Goal: Task Accomplishment & Management: Use online tool/utility

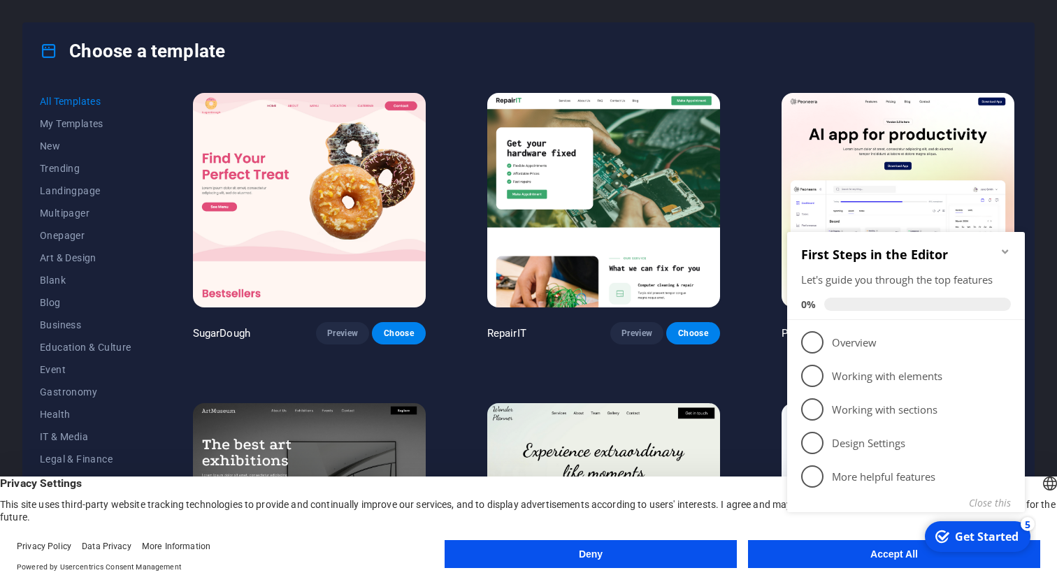
click at [836, 564] on button "Accept All" at bounding box center [894, 554] width 292 height 28
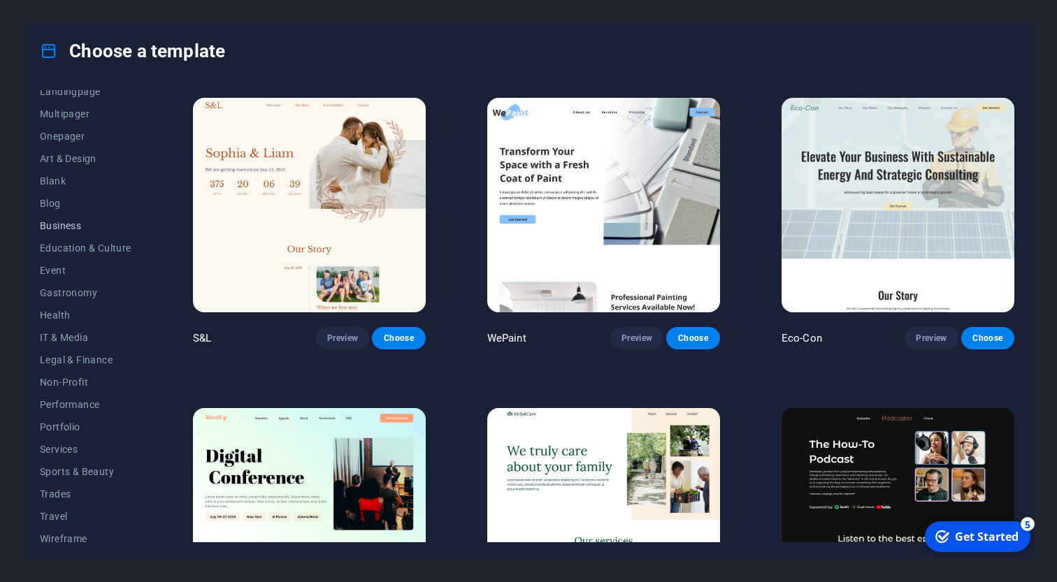
scroll to position [108, 0]
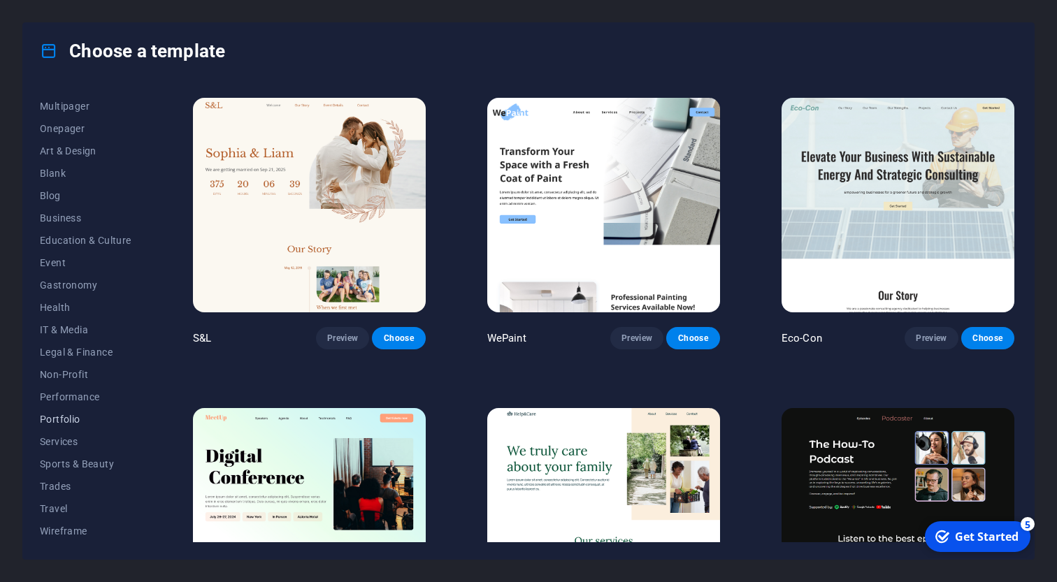
click at [93, 416] on span "Portfolio" at bounding box center [86, 419] width 92 height 11
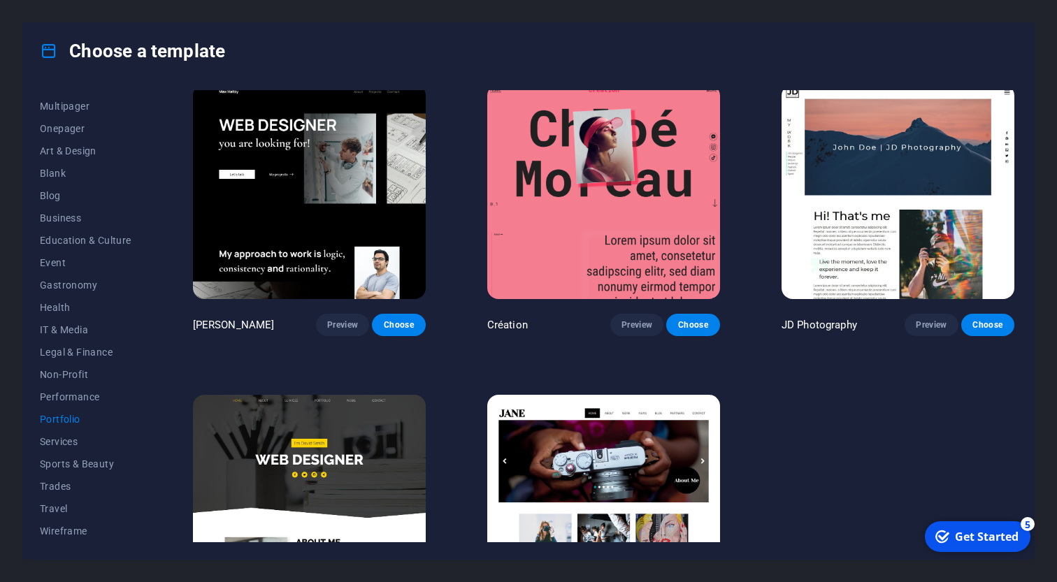
scroll to position [307, 0]
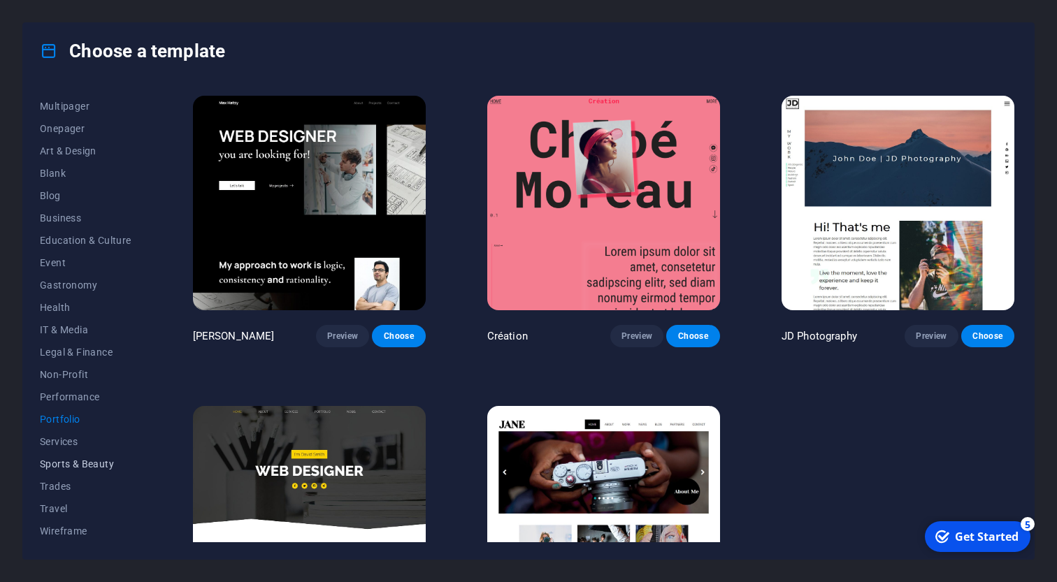
click at [94, 453] on button "Sports & Beauty" at bounding box center [86, 464] width 92 height 22
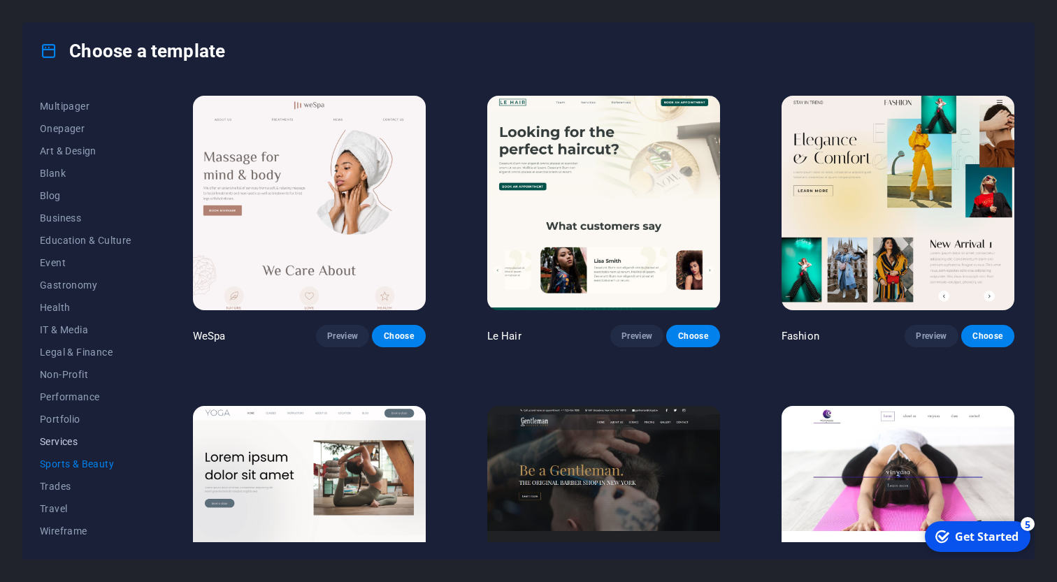
click at [87, 437] on span "Services" at bounding box center [86, 441] width 92 height 11
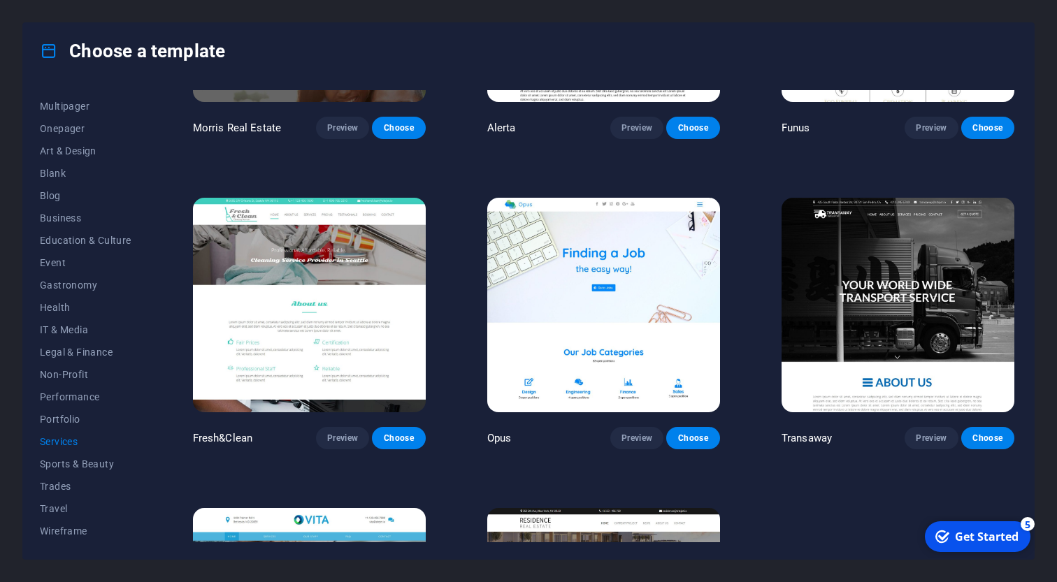
scroll to position [1425, 0]
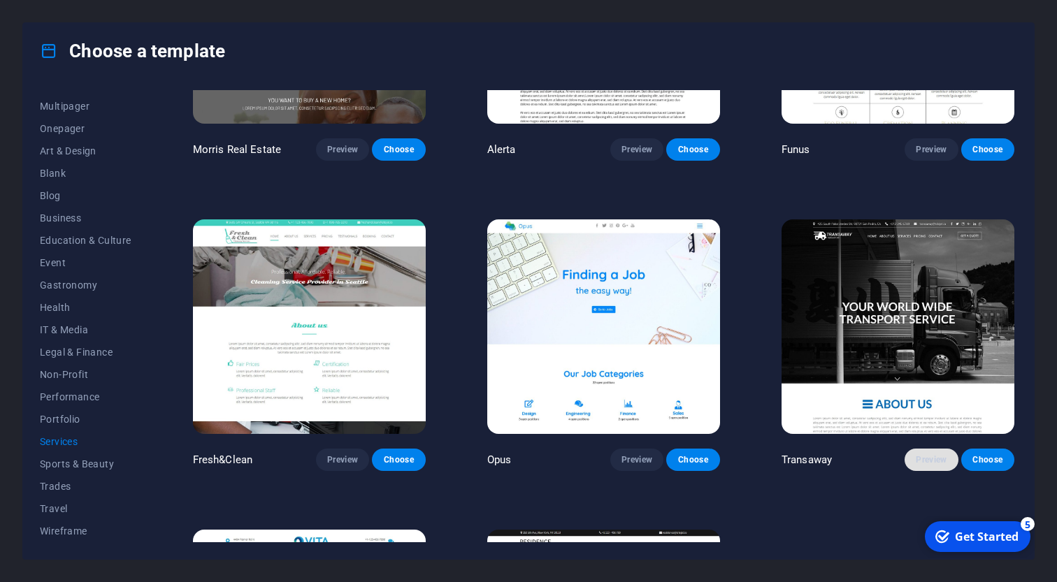
click at [944, 468] on button "Preview" at bounding box center [930, 460] width 53 height 22
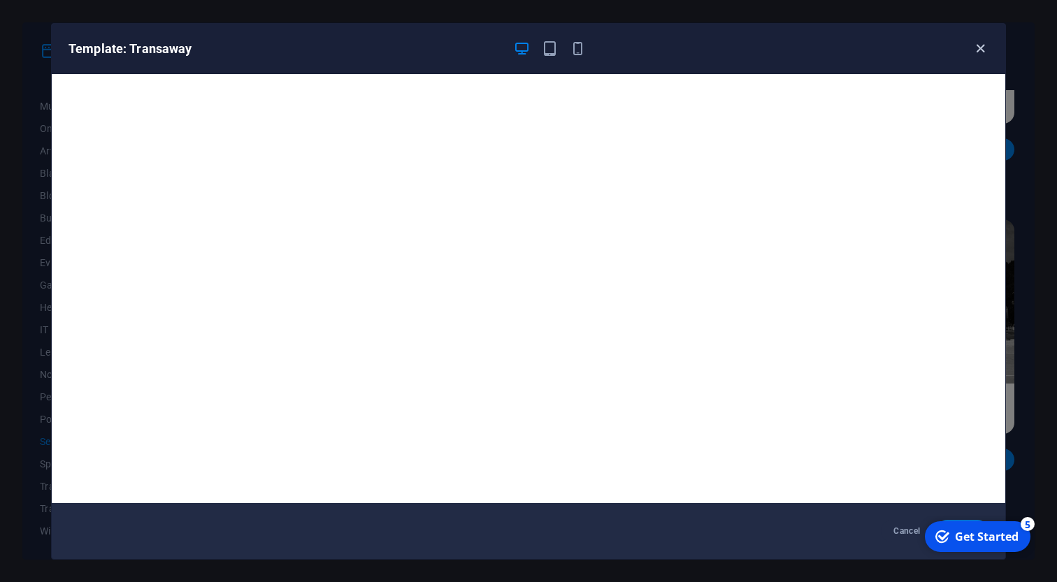
click at [973, 51] on icon "button" at bounding box center [980, 49] width 16 height 16
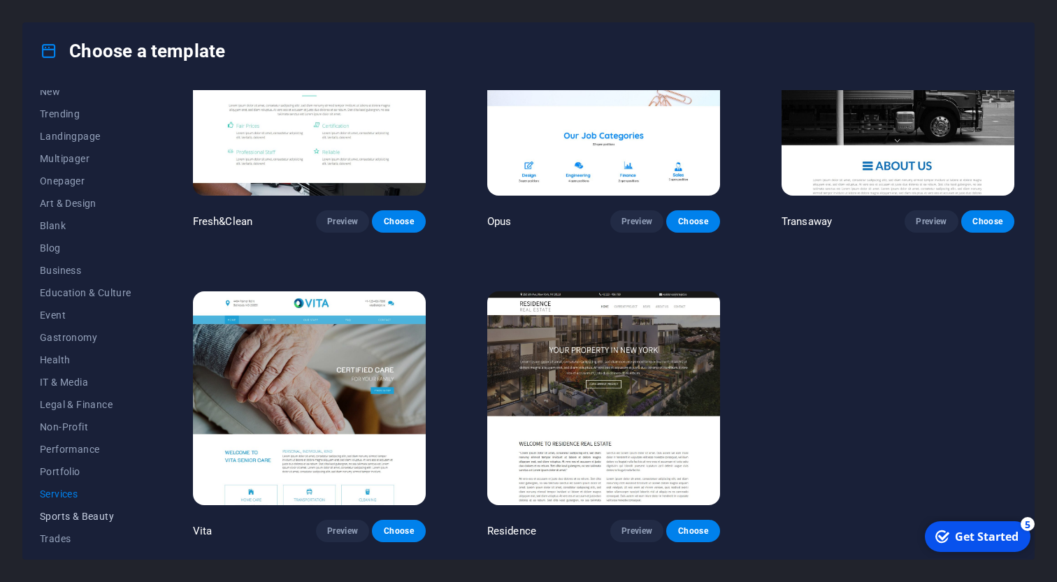
scroll to position [44, 0]
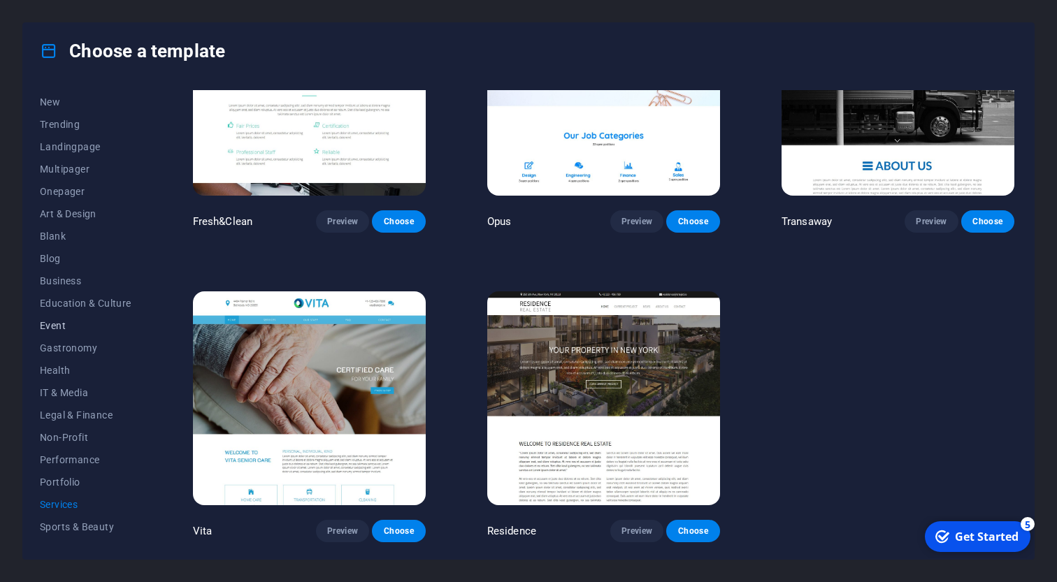
click at [96, 336] on button "Event" at bounding box center [86, 325] width 92 height 22
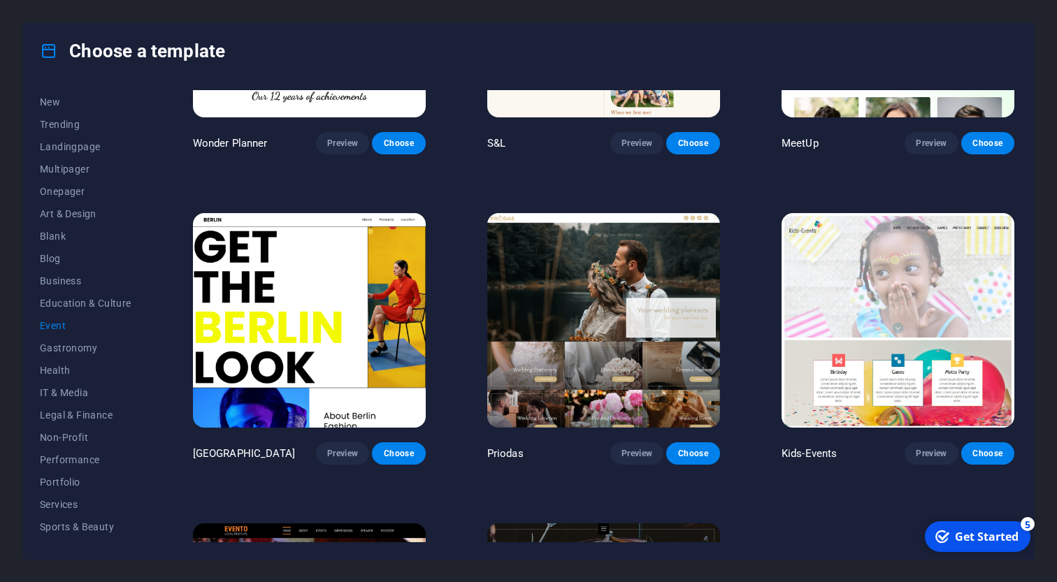
scroll to position [0, 0]
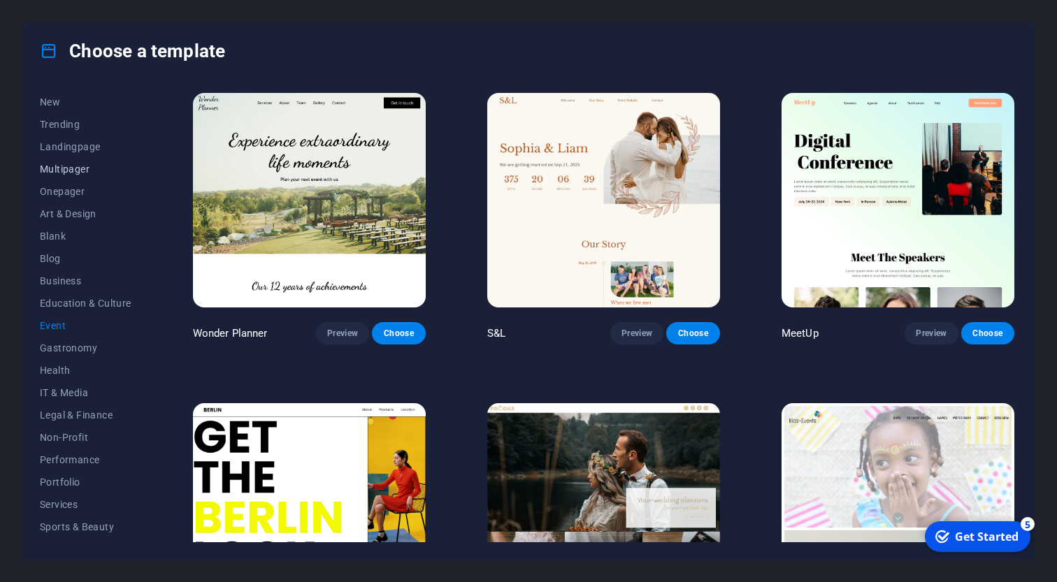
click at [106, 171] on span "Multipager" at bounding box center [86, 169] width 92 height 11
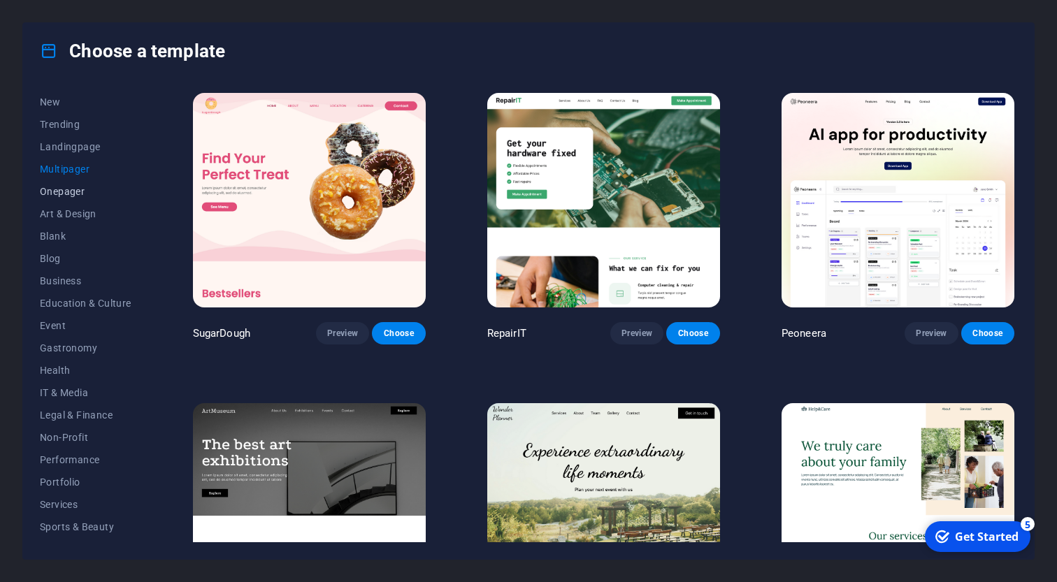
click at [103, 185] on button "Onepager" at bounding box center [86, 191] width 92 height 22
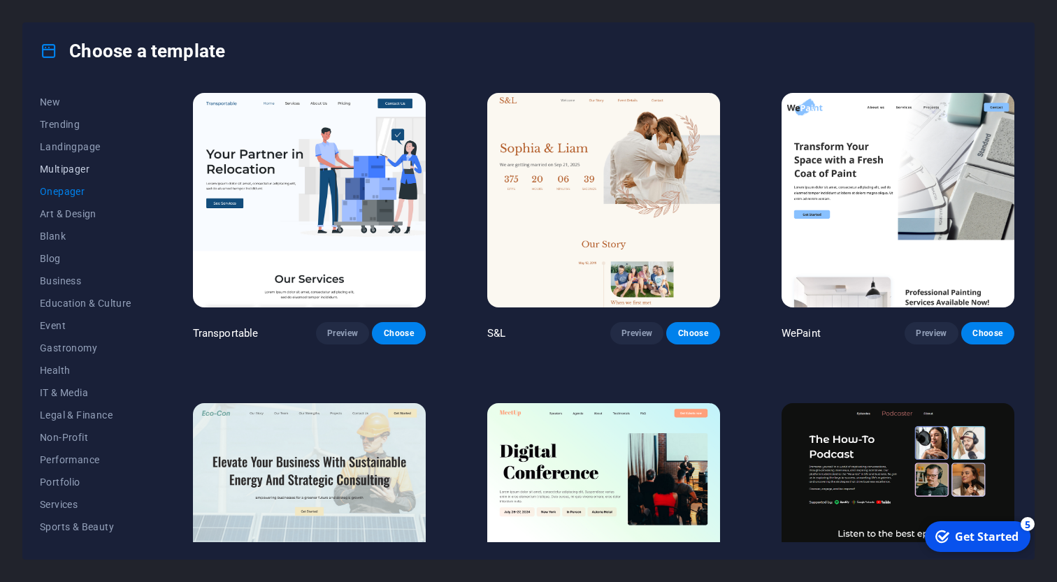
click at [103, 176] on button "Multipager" at bounding box center [86, 169] width 92 height 22
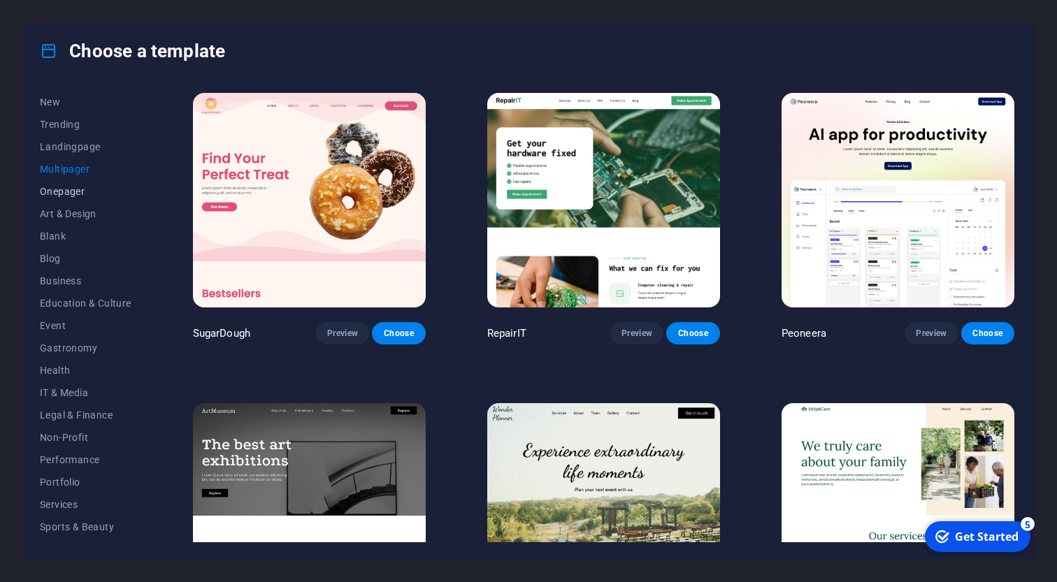
click at [103, 185] on button "Onepager" at bounding box center [86, 191] width 92 height 22
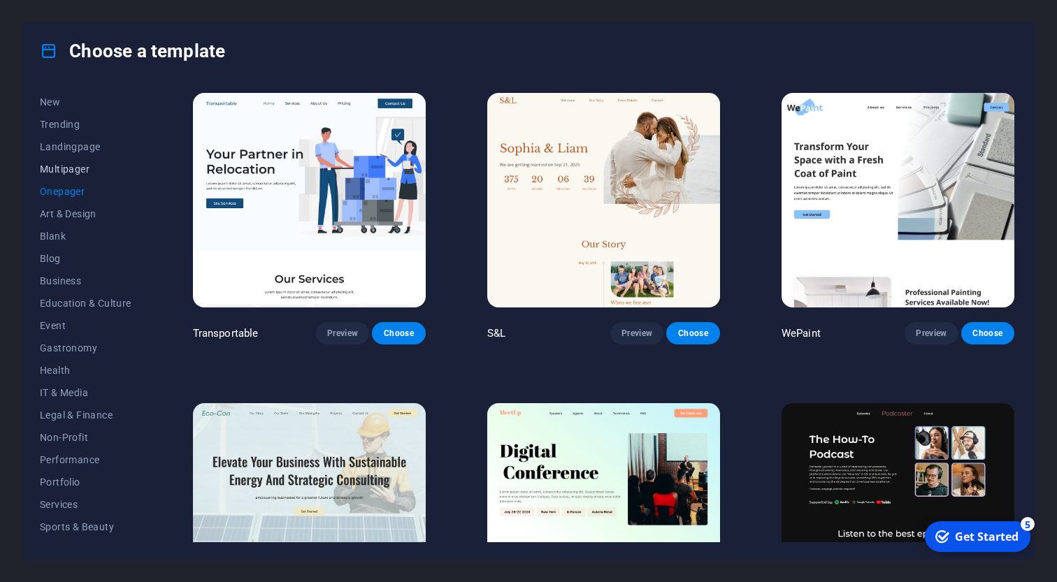
click at [103, 173] on span "Multipager" at bounding box center [86, 169] width 92 height 11
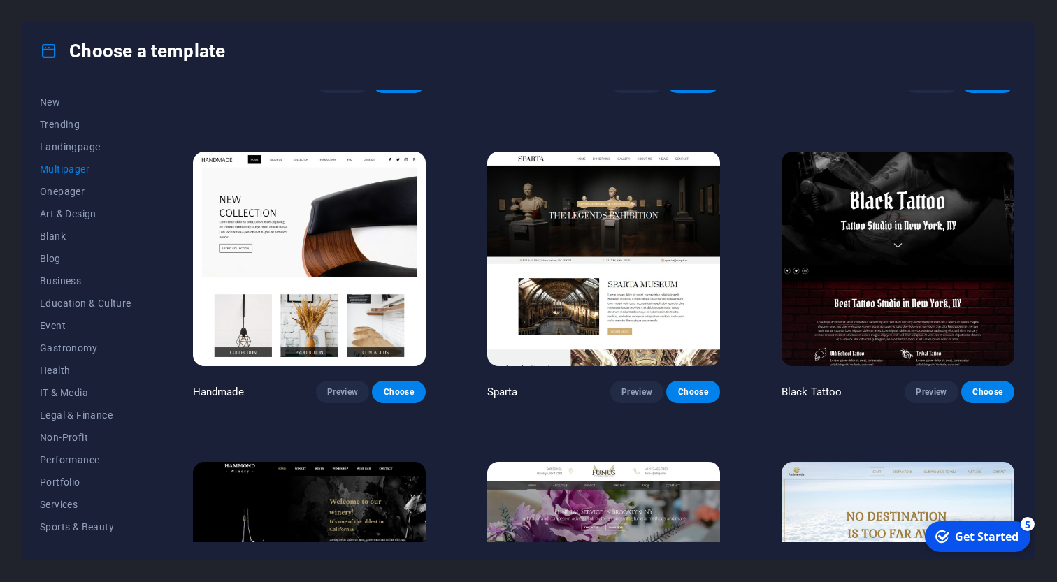
scroll to position [4880, 0]
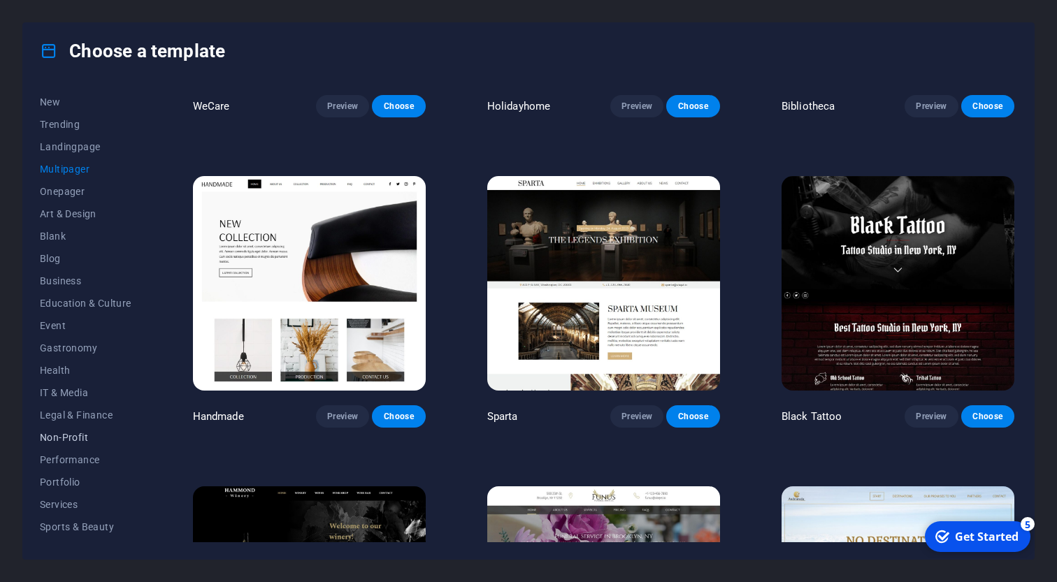
click at [96, 441] on span "Non-Profit" at bounding box center [86, 437] width 92 height 11
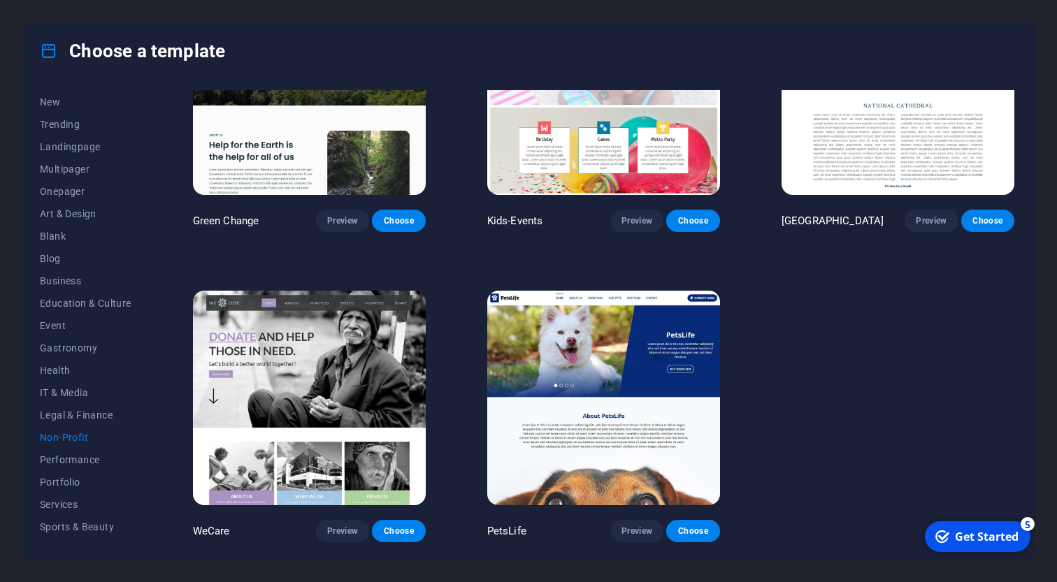
scroll to position [0, 0]
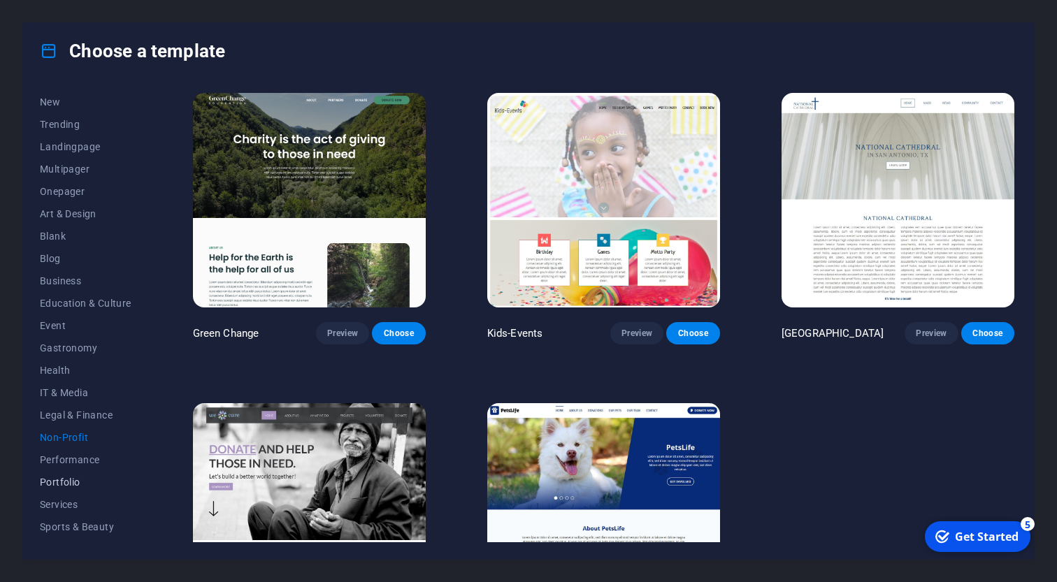
click at [87, 483] on span "Portfolio" at bounding box center [86, 482] width 92 height 11
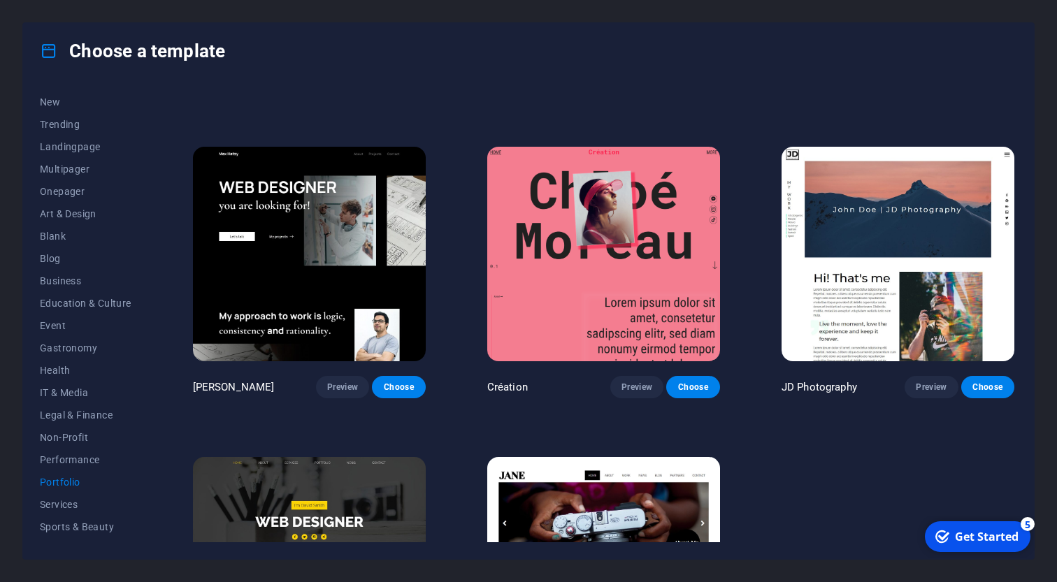
scroll to position [255, 0]
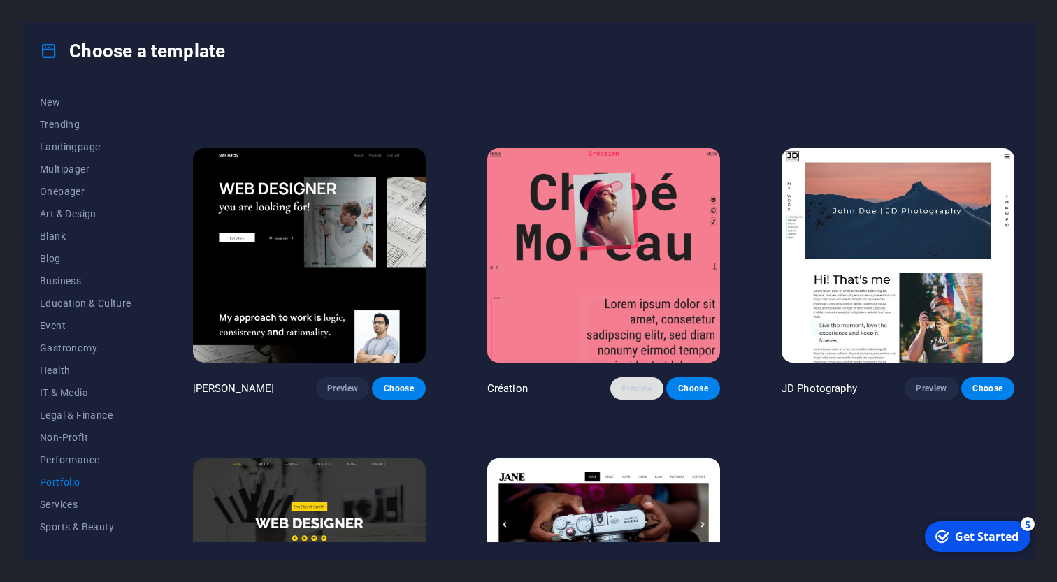
click at [626, 385] on span "Preview" at bounding box center [636, 388] width 31 height 11
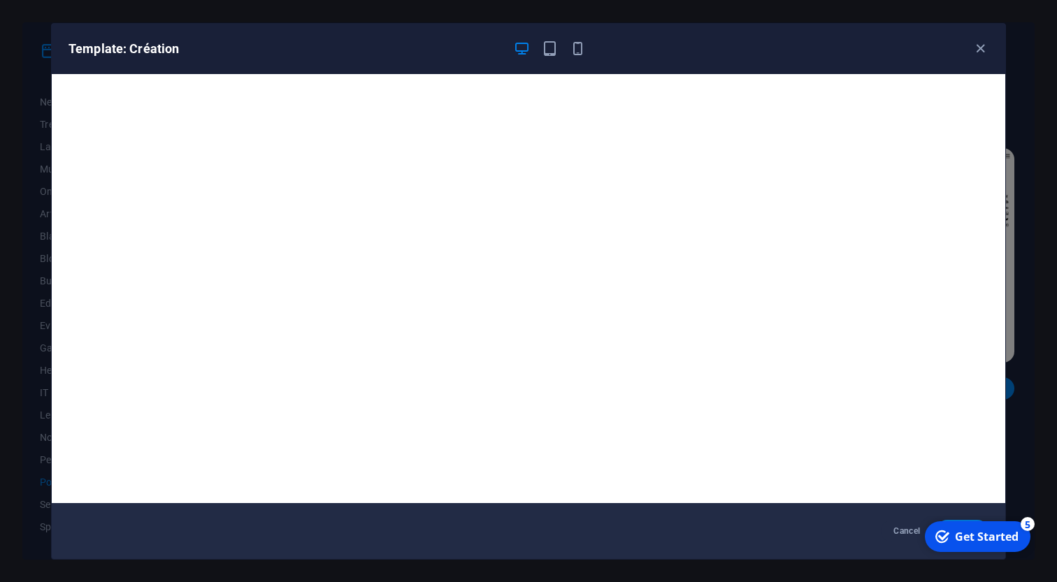
scroll to position [3, 0]
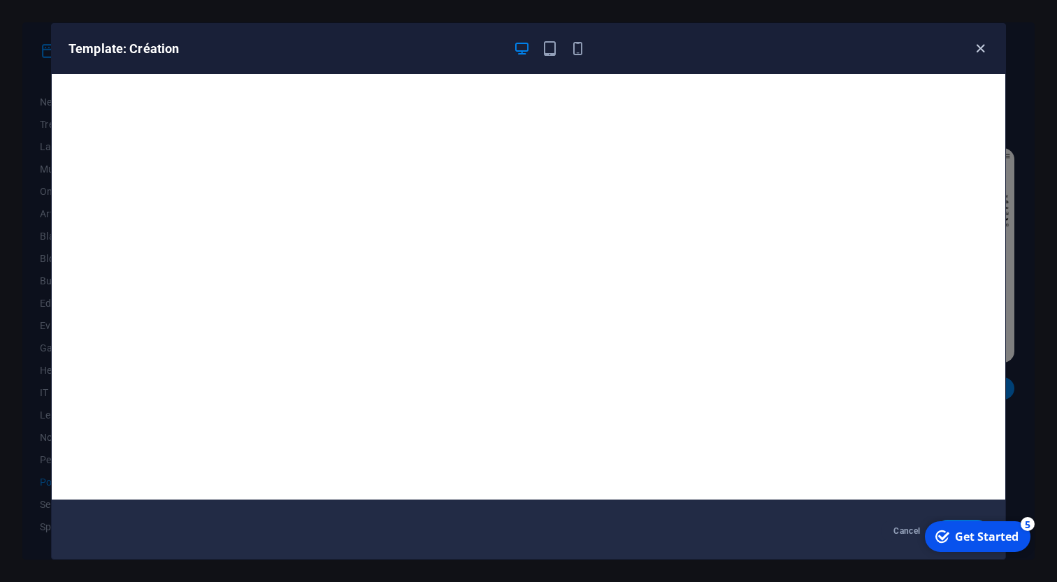
click at [973, 51] on icon "button" at bounding box center [980, 49] width 16 height 16
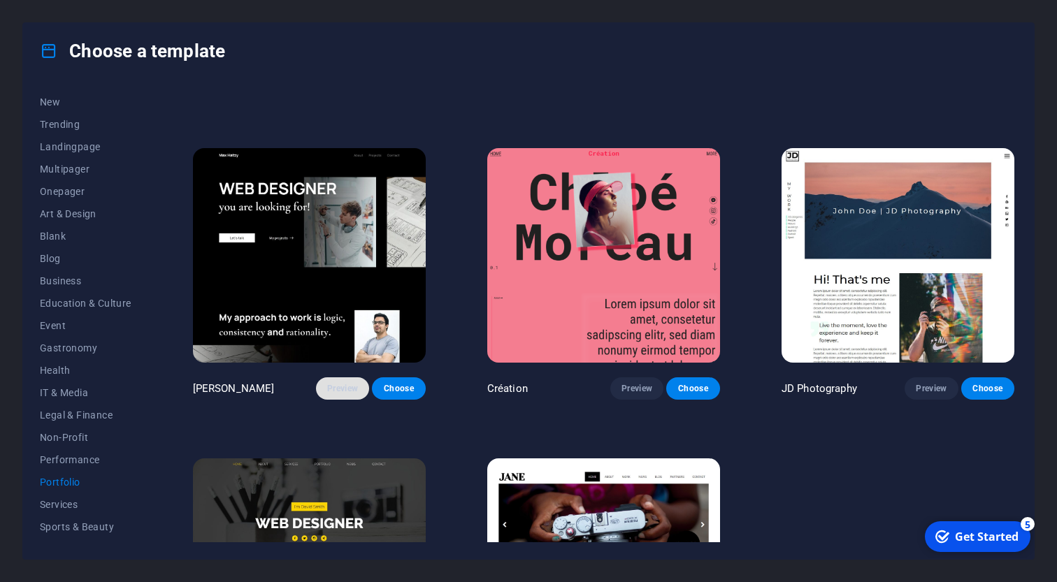
click at [340, 394] on span "Preview" at bounding box center [342, 388] width 31 height 11
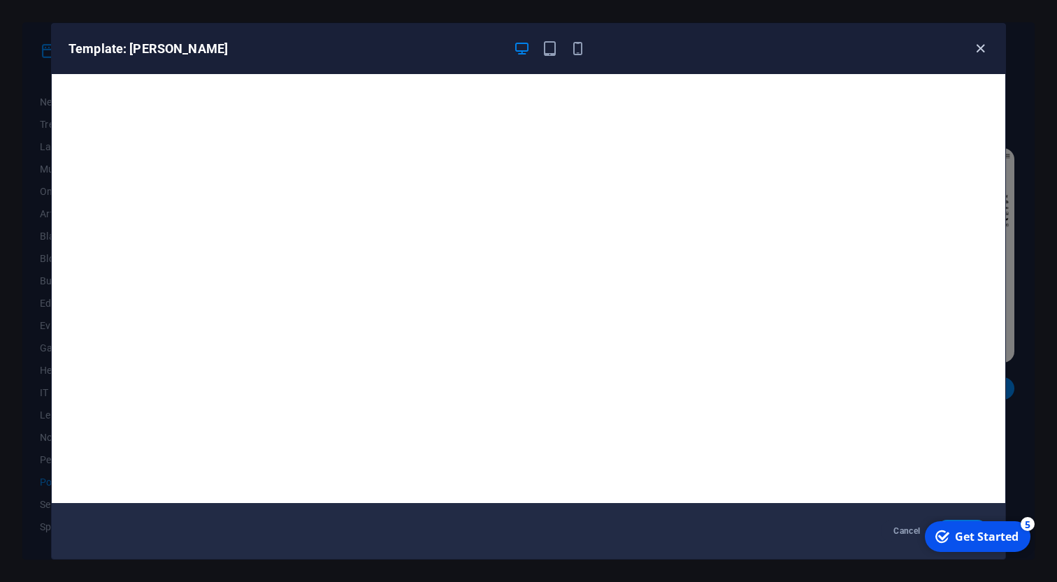
click at [975, 48] on icon "button" at bounding box center [980, 49] width 16 height 16
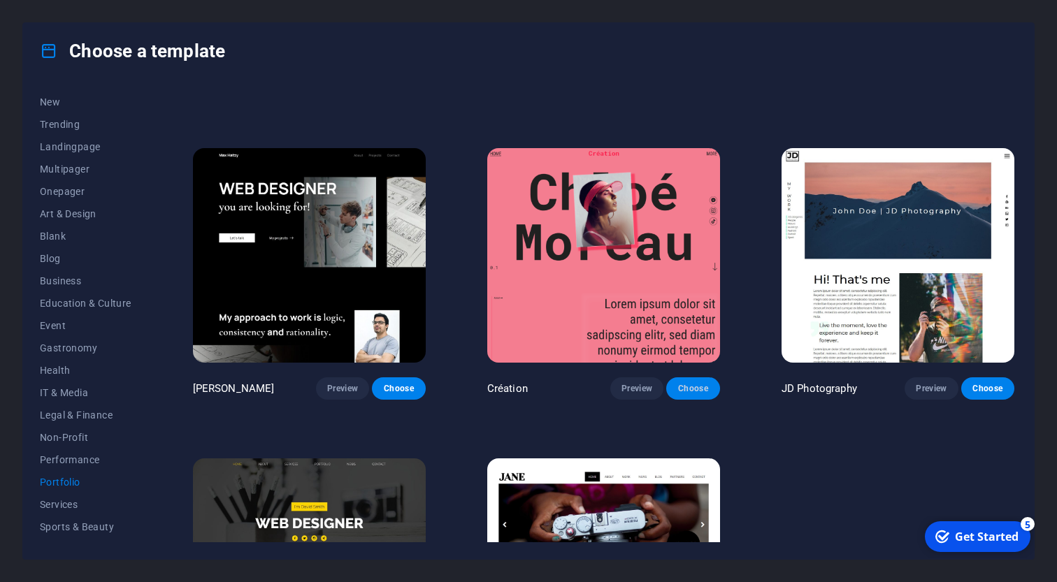
scroll to position [423, 0]
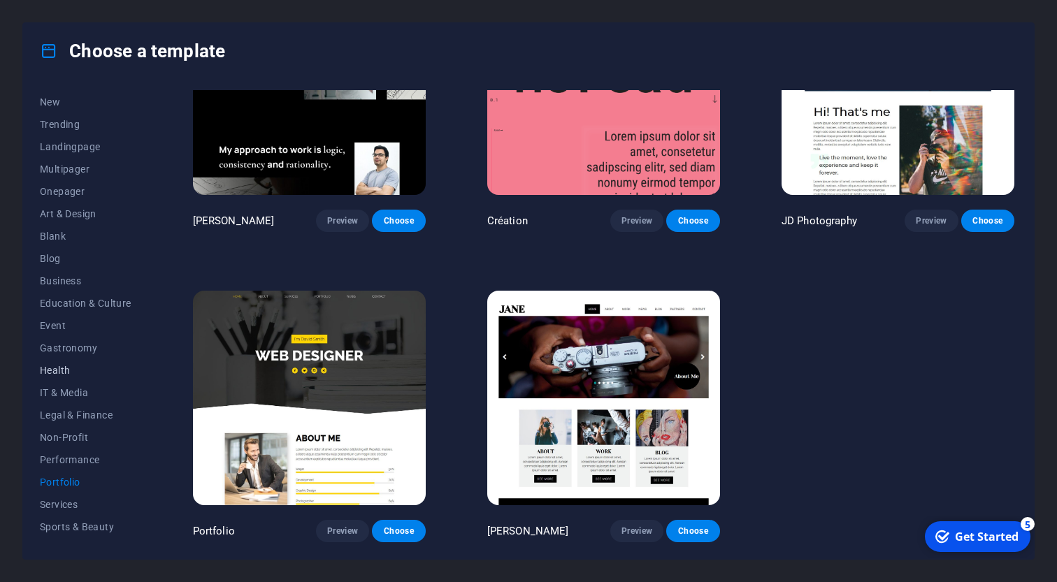
click at [103, 376] on button "Health" at bounding box center [86, 370] width 92 height 22
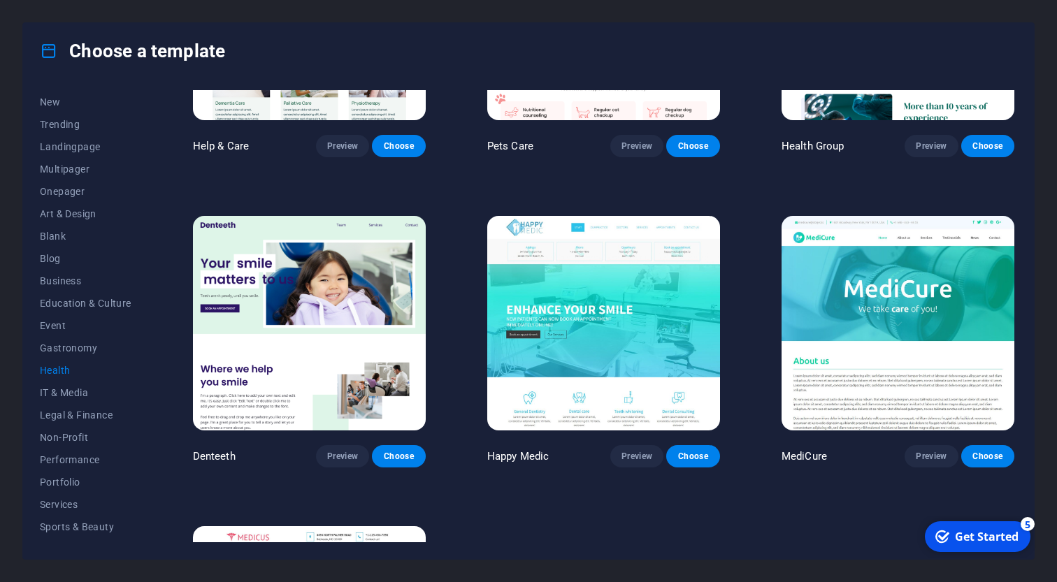
scroll to position [0, 0]
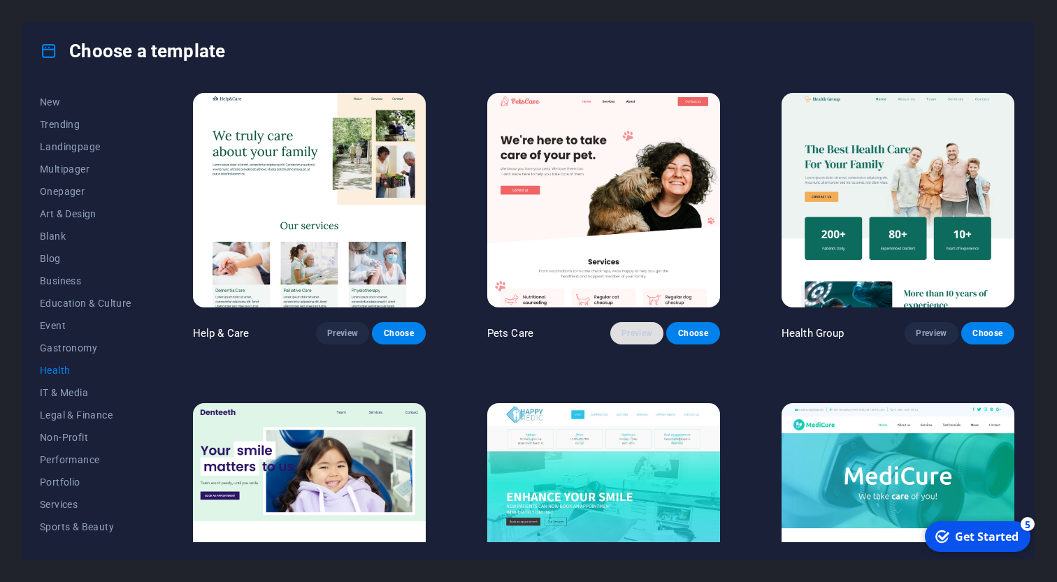
click at [636, 333] on span "Preview" at bounding box center [636, 333] width 31 height 11
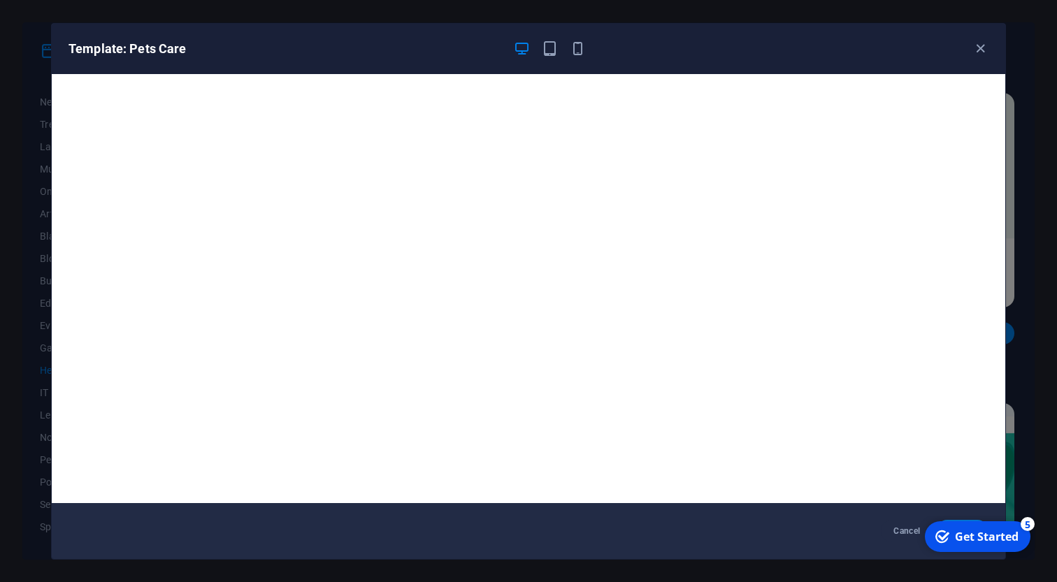
click at [971, 47] on div "Template: Pets Care" at bounding box center [519, 49] width 903 height 17
click at [971, 47] on div "Template: Pets Care" at bounding box center [528, 49] width 953 height 50
click at [971, 47] on span "button" at bounding box center [979, 49] width 17 height 16
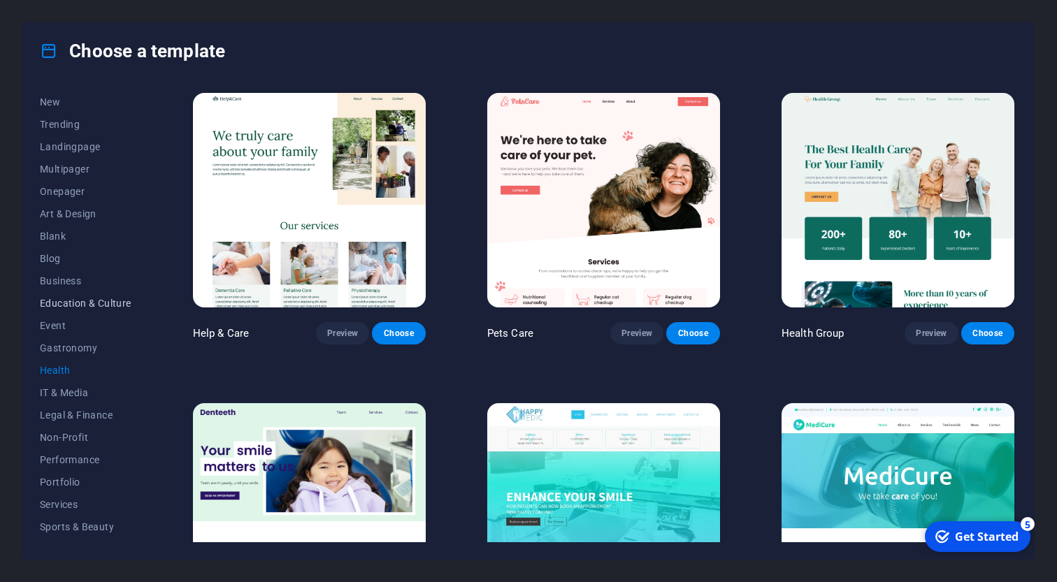
click at [103, 308] on span "Education & Culture" at bounding box center [86, 303] width 92 height 11
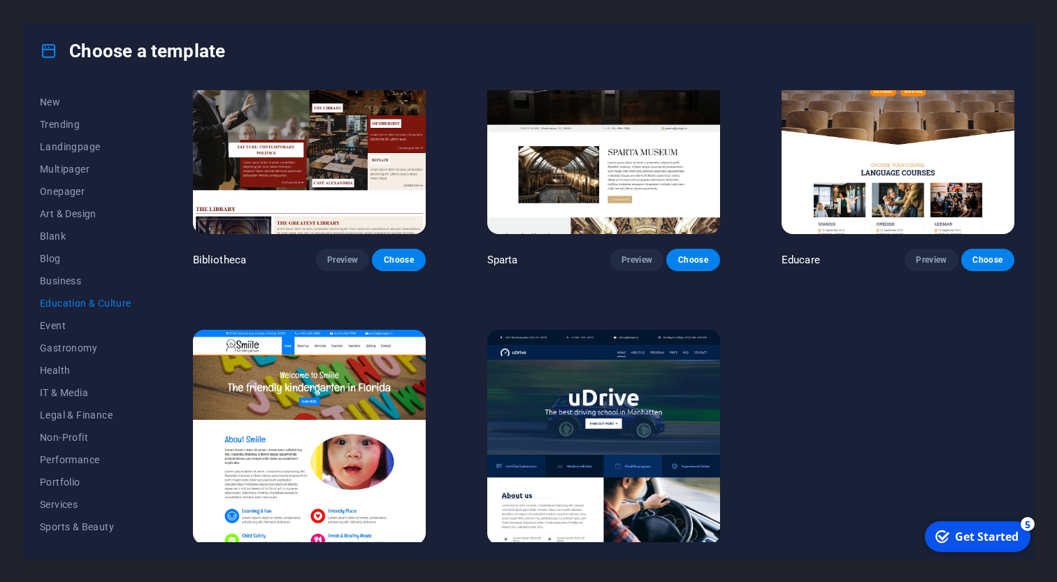
scroll to position [423, 0]
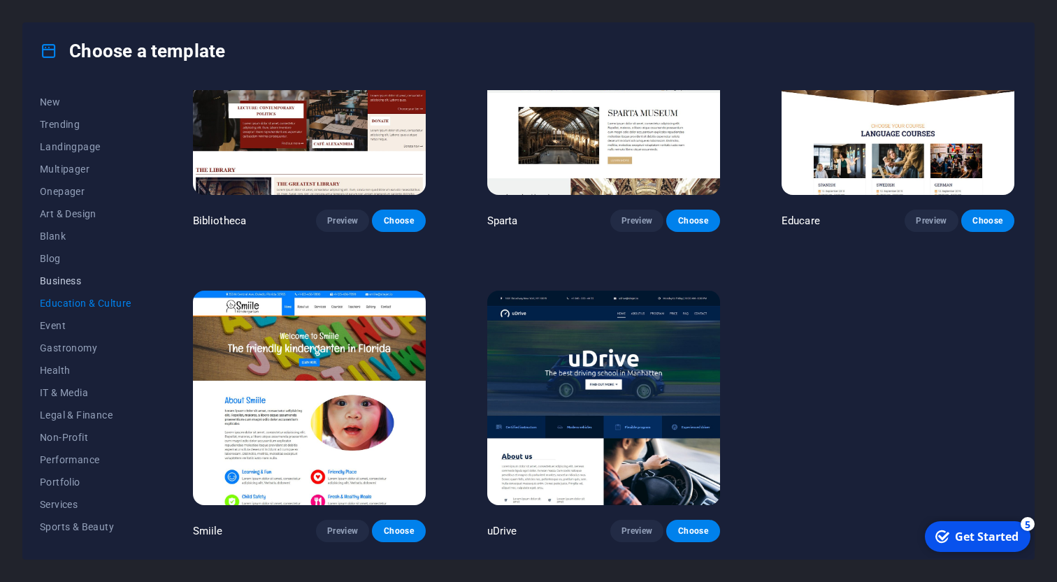
click at [108, 282] on span "Business" at bounding box center [86, 280] width 92 height 11
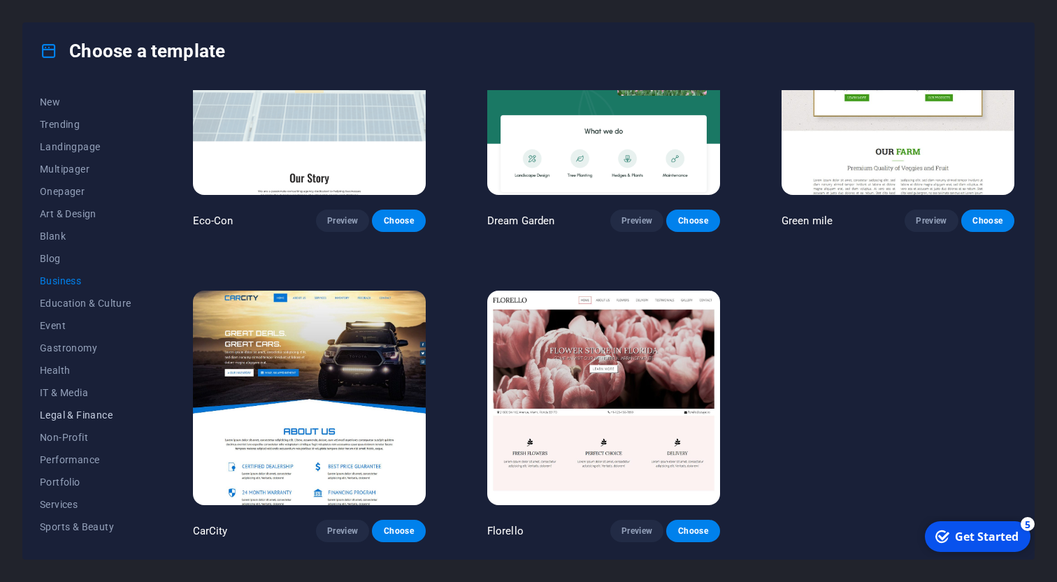
click at [110, 412] on span "Legal & Finance" at bounding box center [86, 414] width 92 height 11
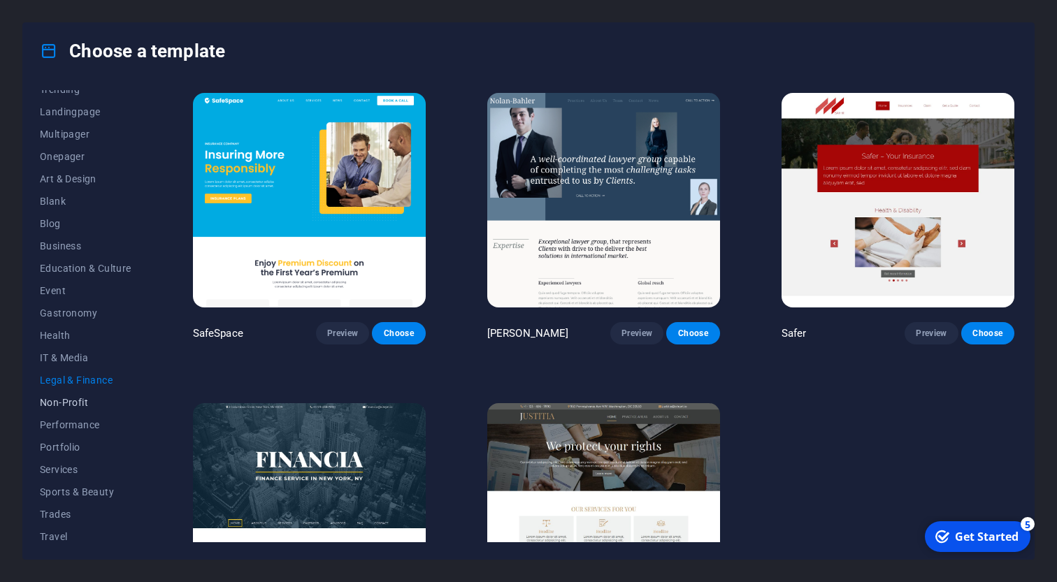
scroll to position [108, 0]
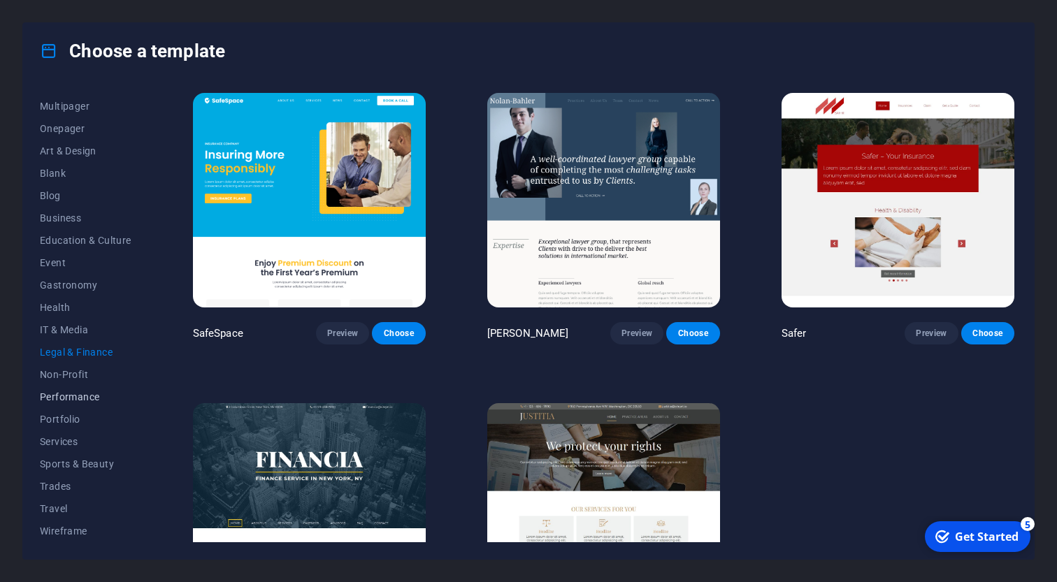
click at [110, 396] on span "Performance" at bounding box center [86, 396] width 92 height 11
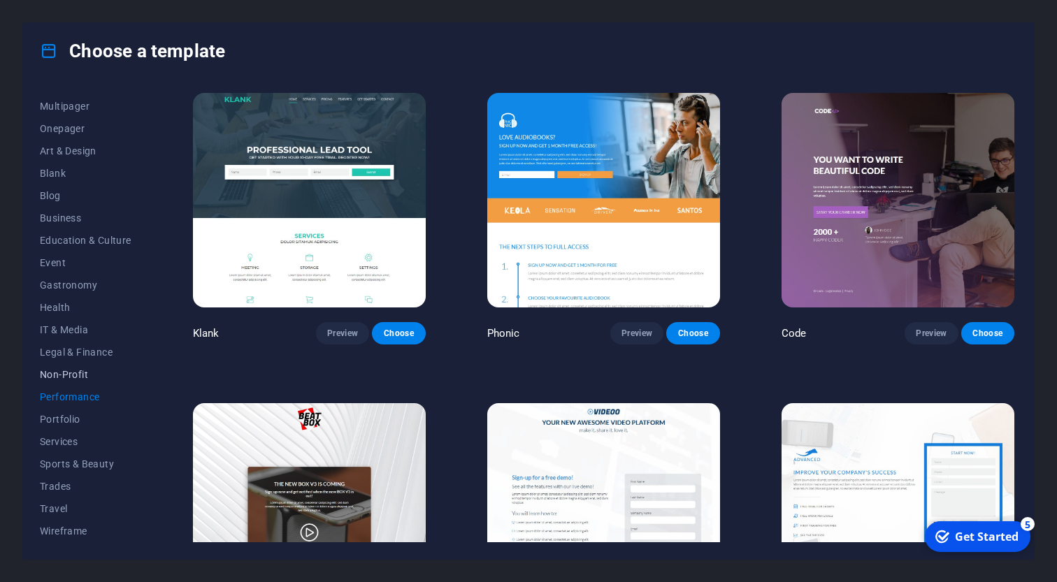
click at [103, 377] on span "Non-Profit" at bounding box center [86, 374] width 92 height 11
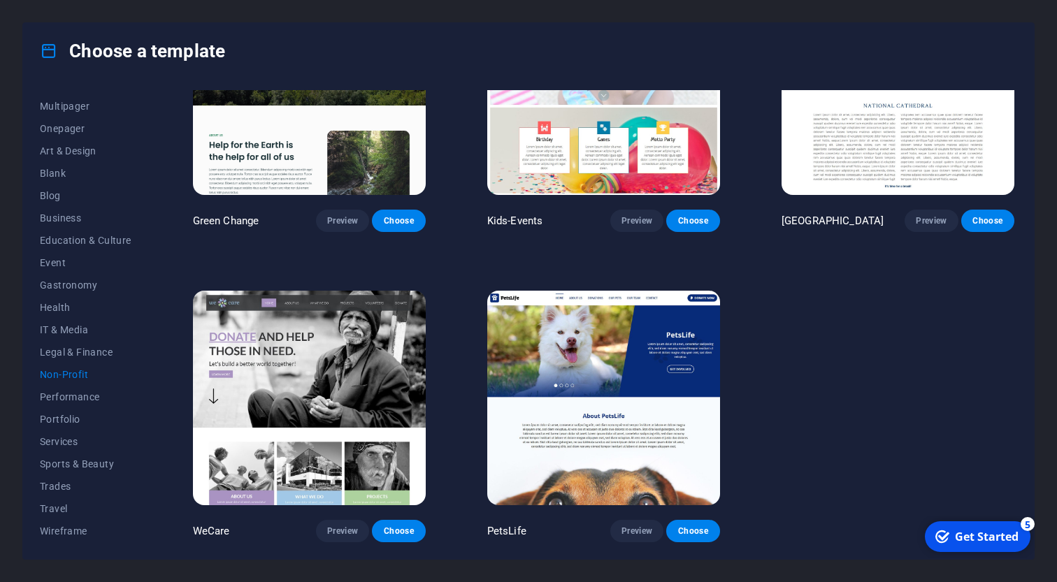
scroll to position [0, 0]
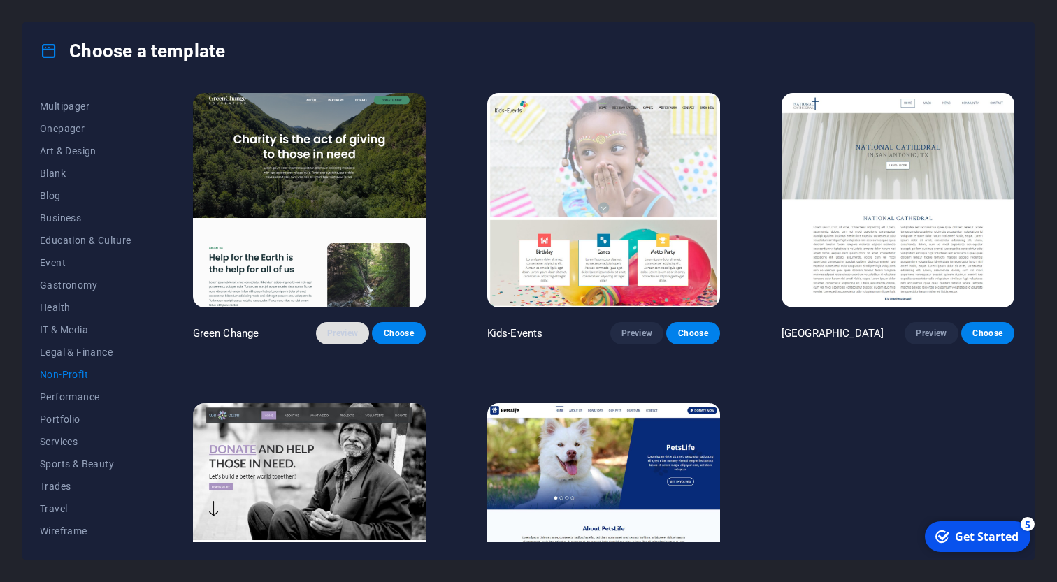
click at [338, 335] on span "Preview" at bounding box center [342, 333] width 31 height 11
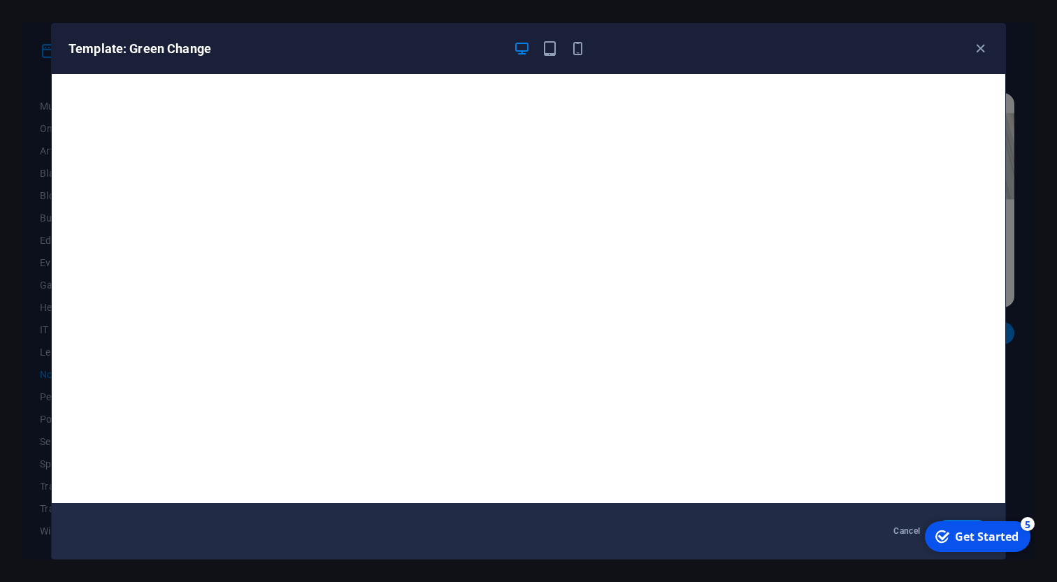
click at [978, 58] on div "Template: Green Change" at bounding box center [528, 49] width 953 height 50
click at [978, 56] on icon "button" at bounding box center [980, 49] width 16 height 16
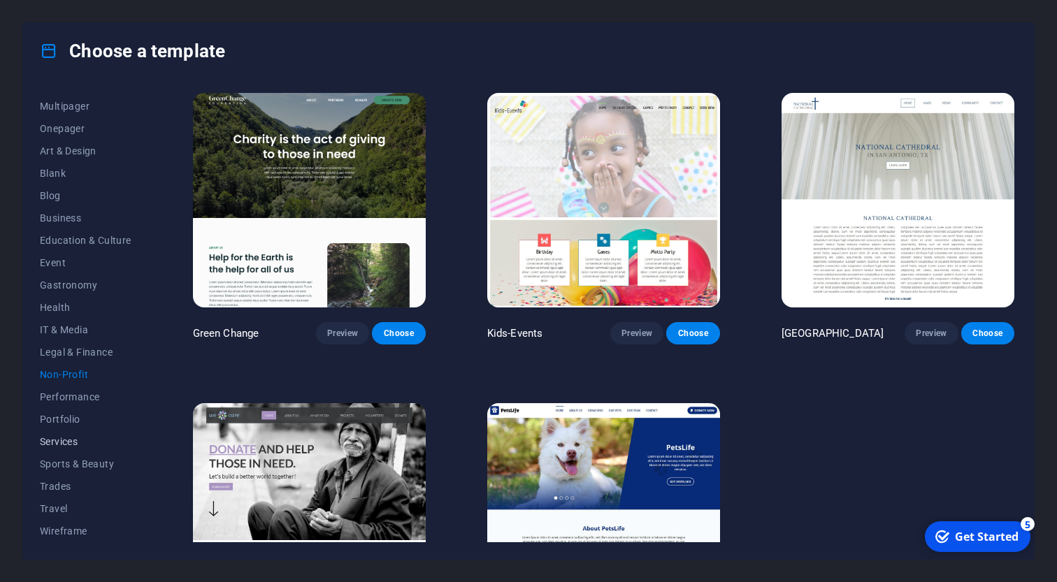
click at [77, 443] on span "Services" at bounding box center [86, 441] width 92 height 11
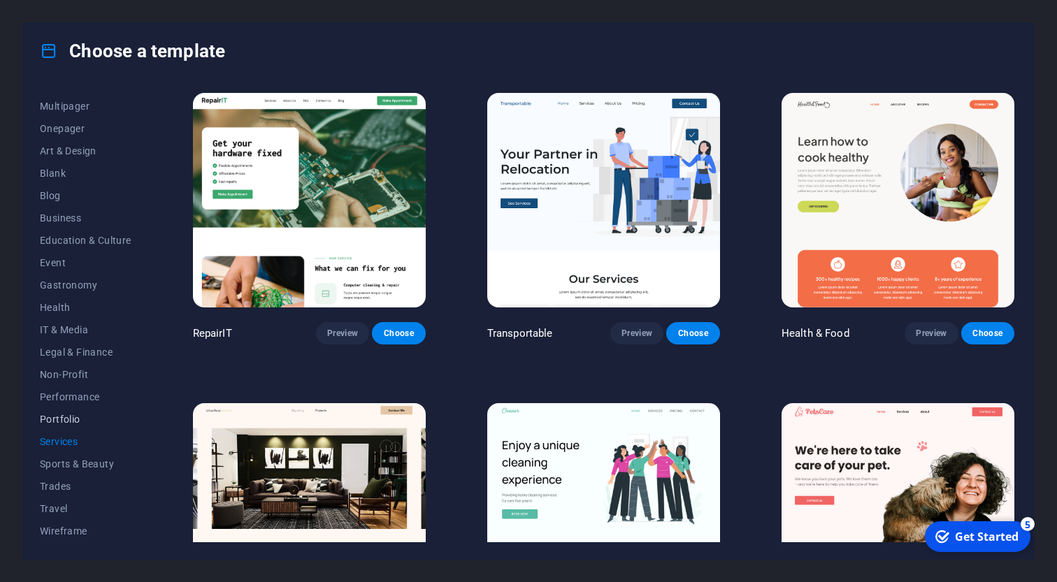
click at [76, 422] on span "Portfolio" at bounding box center [86, 419] width 92 height 11
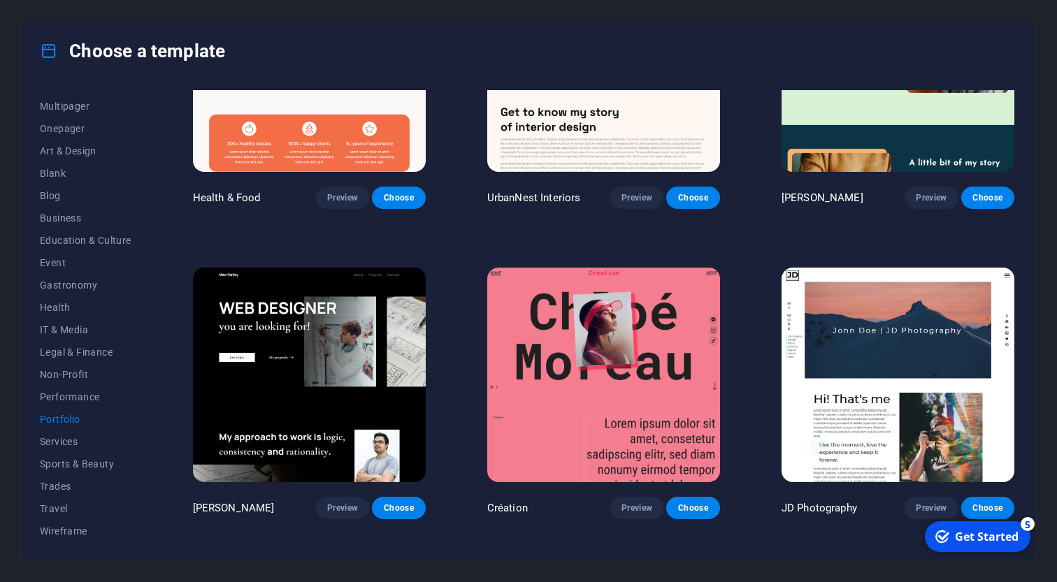
scroll to position [423, 0]
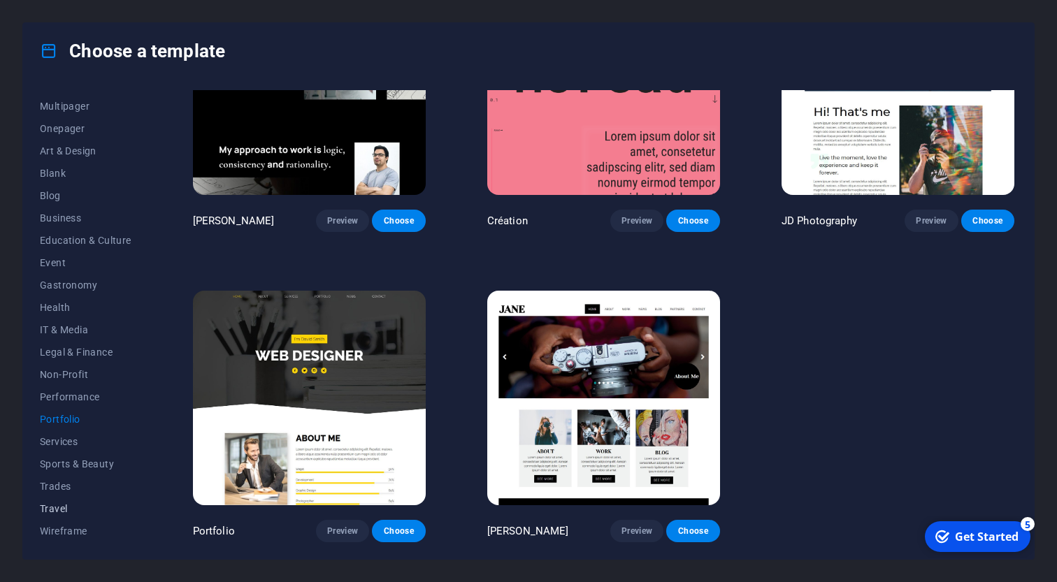
click at [57, 503] on span "Travel" at bounding box center [86, 508] width 92 height 11
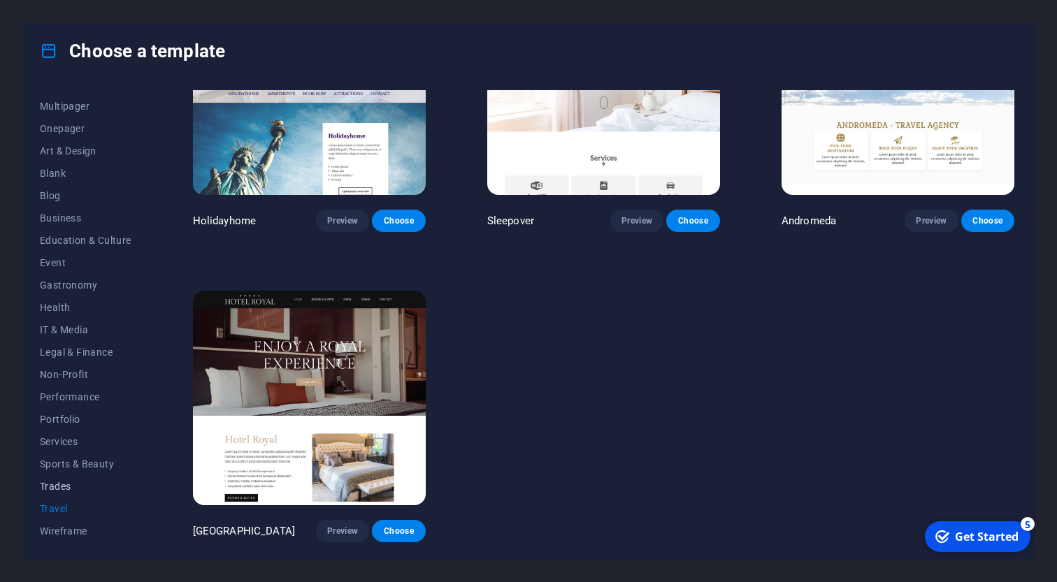
click at [73, 481] on span "Trades" at bounding box center [86, 486] width 92 height 11
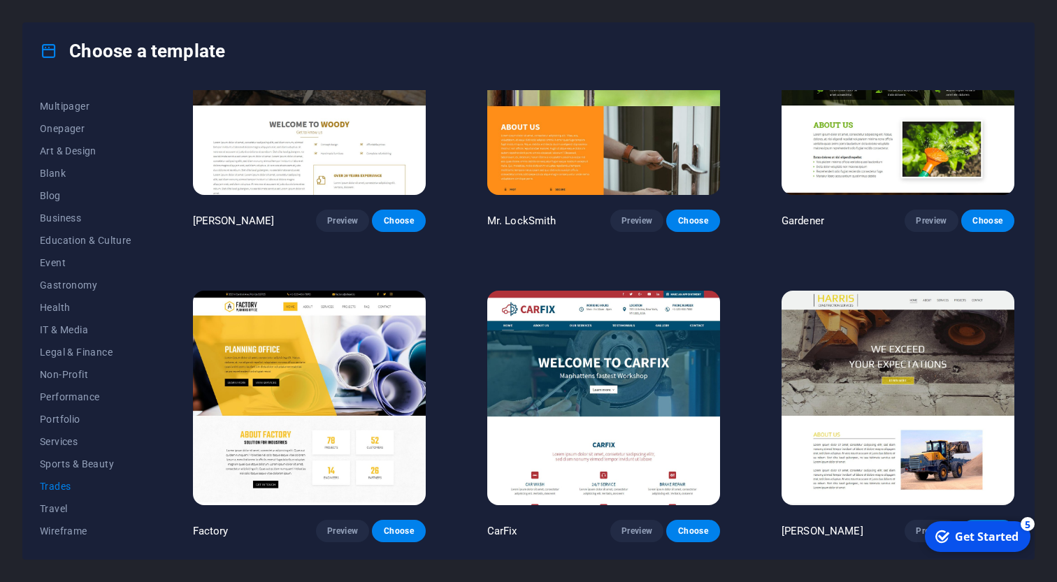
scroll to position [423, 0]
click at [105, 434] on button "Services" at bounding box center [86, 441] width 92 height 22
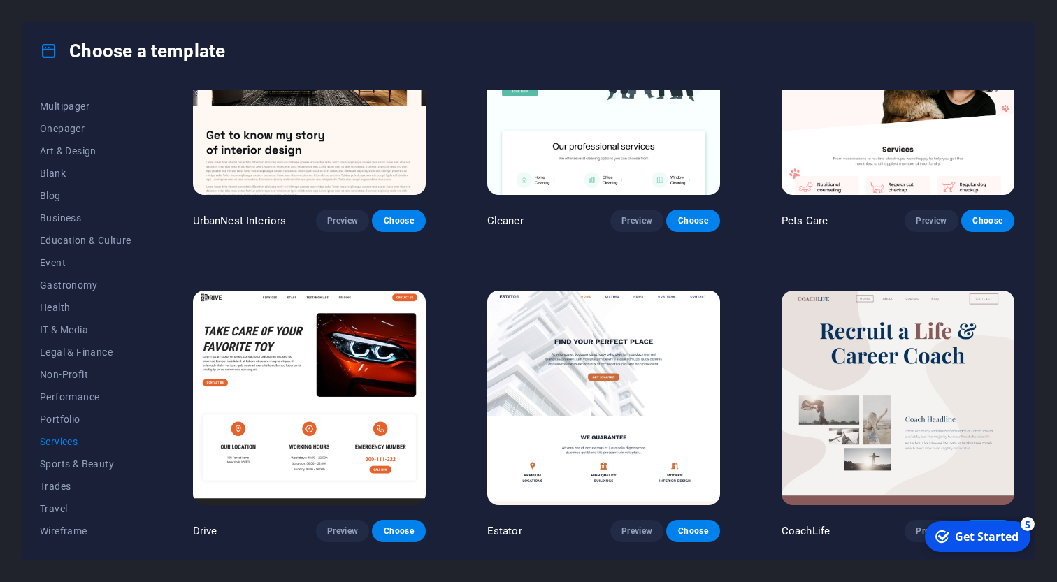
click at [106, 433] on button "Services" at bounding box center [86, 441] width 92 height 22
click at [106, 413] on button "Portfolio" at bounding box center [86, 419] width 92 height 22
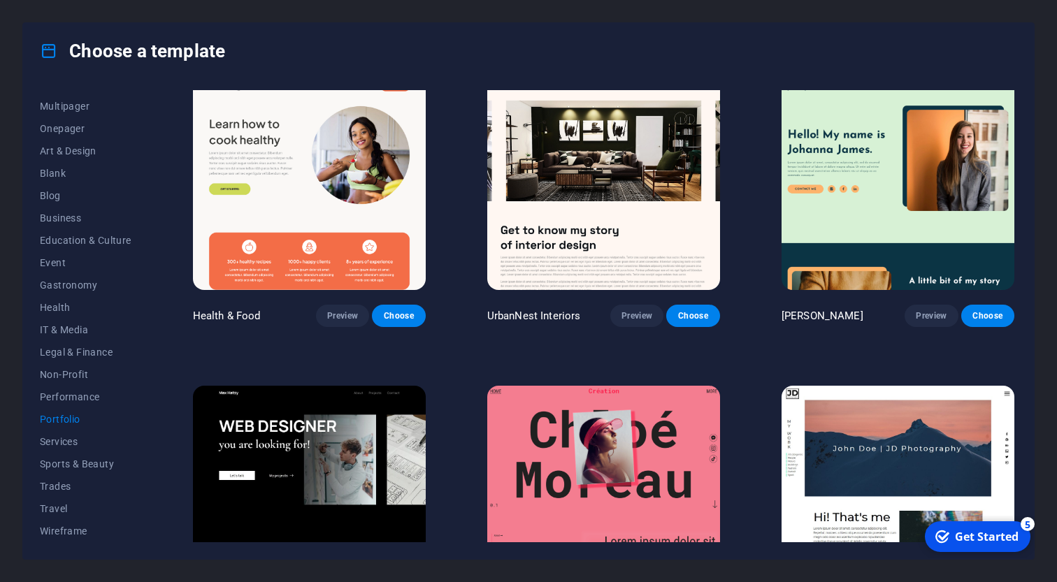
scroll to position [0, 0]
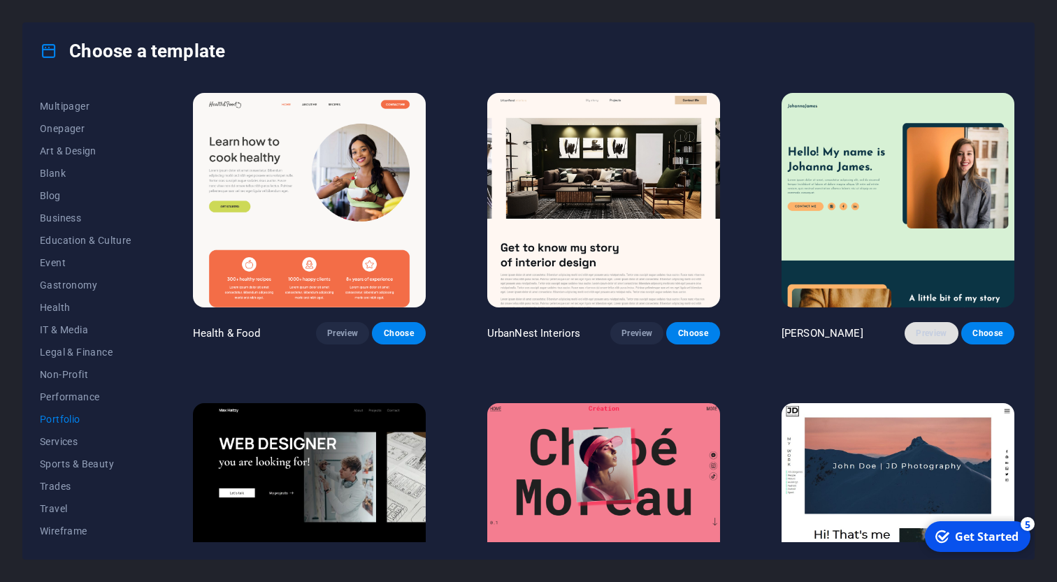
click at [944, 344] on button "Preview" at bounding box center [930, 333] width 53 height 22
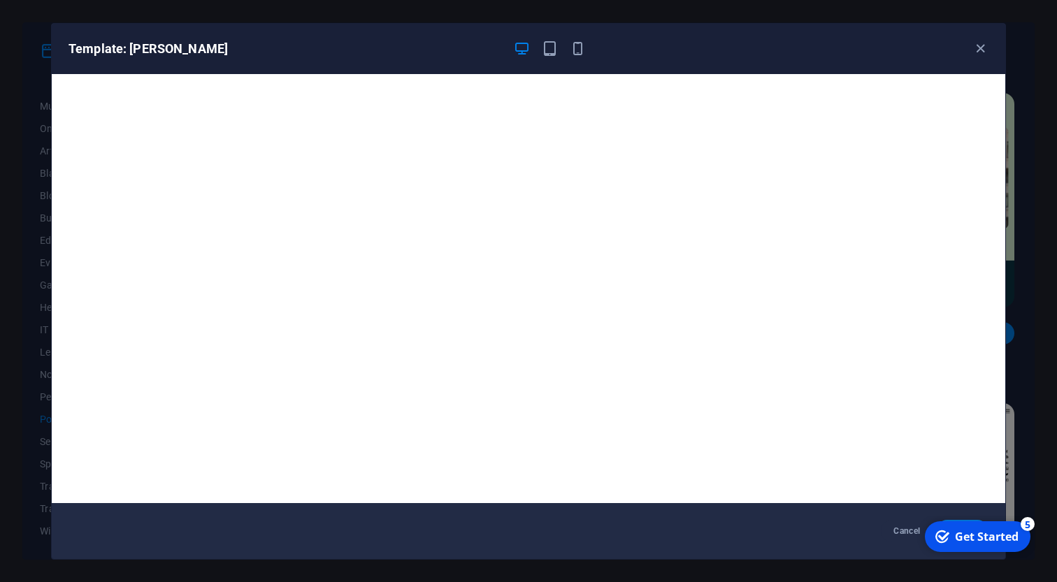
click at [551, 57] on div "Template: [PERSON_NAME]" at bounding box center [528, 49] width 953 height 50
click at [551, 52] on icon "button" at bounding box center [550, 49] width 16 height 16
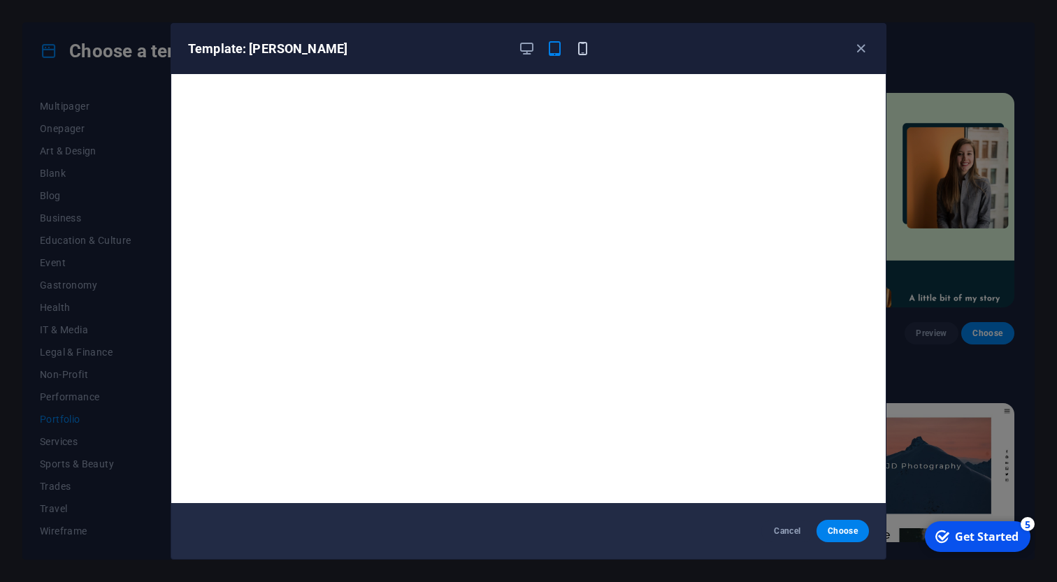
click at [586, 52] on icon "button" at bounding box center [582, 49] width 16 height 16
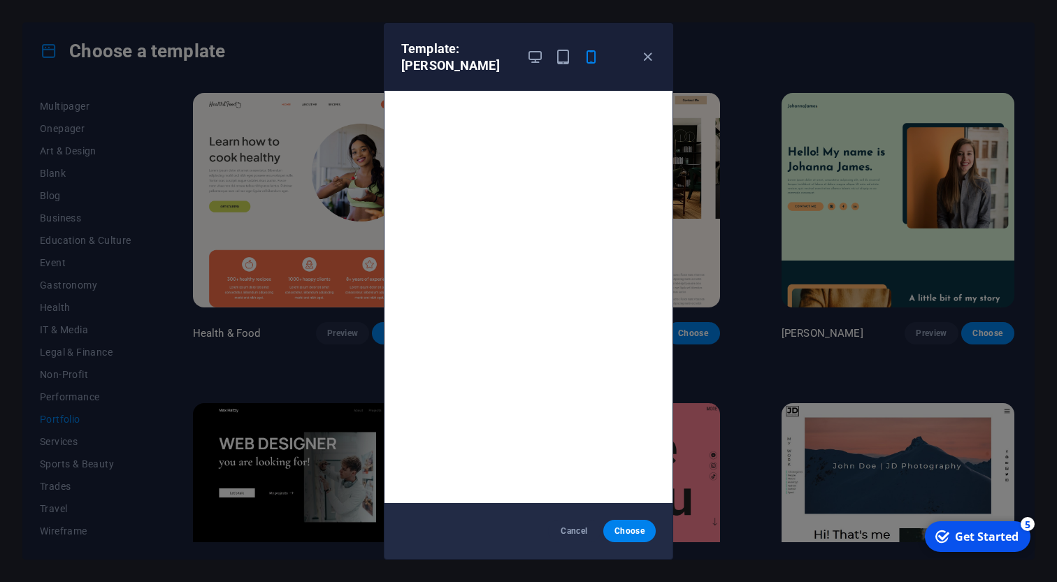
scroll to position [3, 0]
click at [537, 69] on div at bounding box center [562, 58] width 73 height 34
click at [536, 62] on icon "button" at bounding box center [535, 57] width 16 height 16
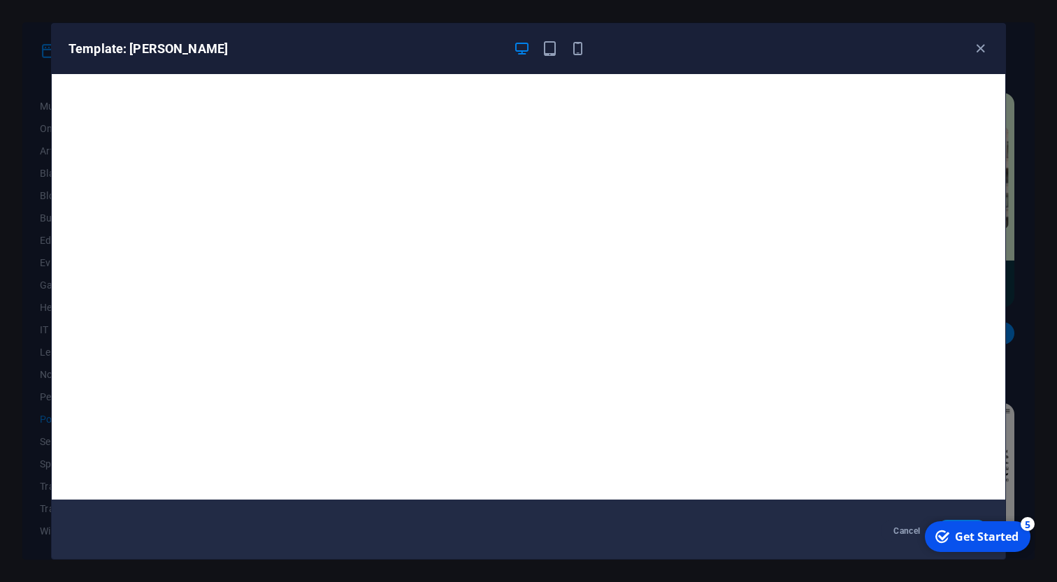
click at [832, 530] on div "Cancel Choose" at bounding box center [528, 531] width 953 height 56
click at [966, 535] on div "Get Started" at bounding box center [987, 536] width 64 height 15
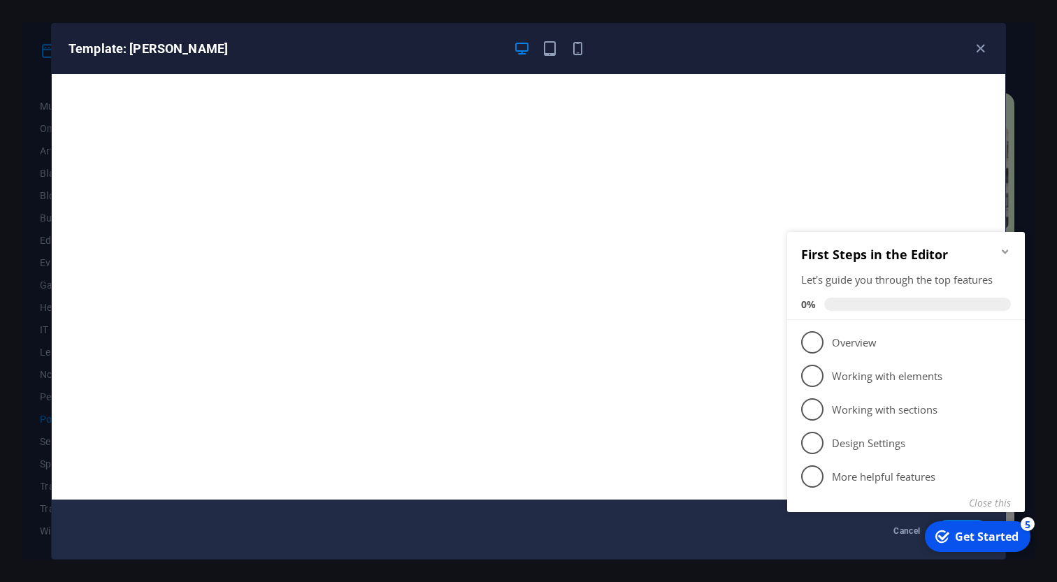
click at [1003, 251] on icon "Minimize checklist" at bounding box center [1004, 251] width 11 height 11
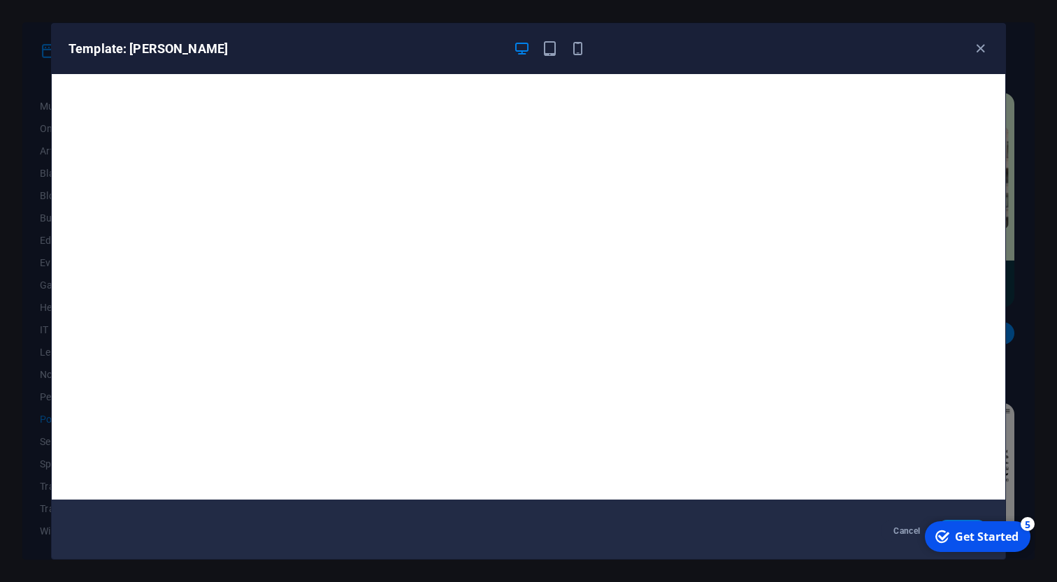
click at [962, 521] on div "checkmark Get Started 5" at bounding box center [977, 536] width 106 height 31
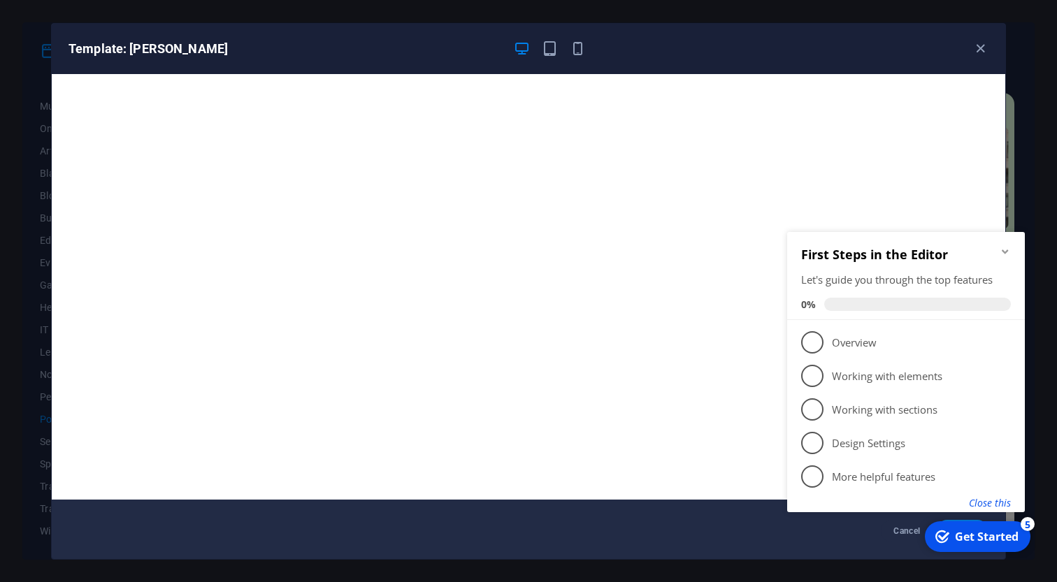
click at [1001, 506] on button "Close this" at bounding box center [990, 502] width 42 height 13
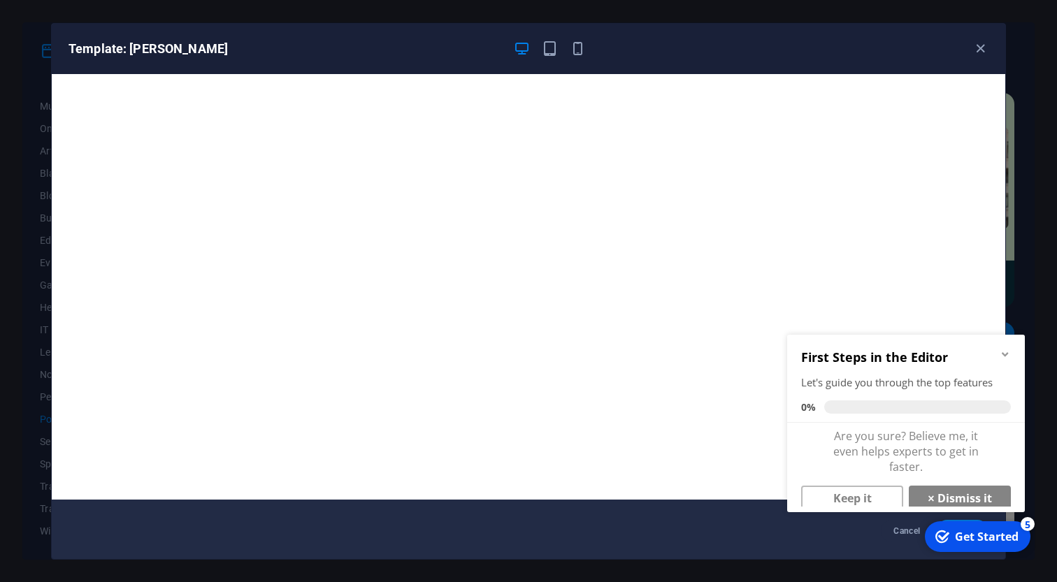
click at [1001, 506] on link "× Dismiss it" at bounding box center [959, 498] width 102 height 25
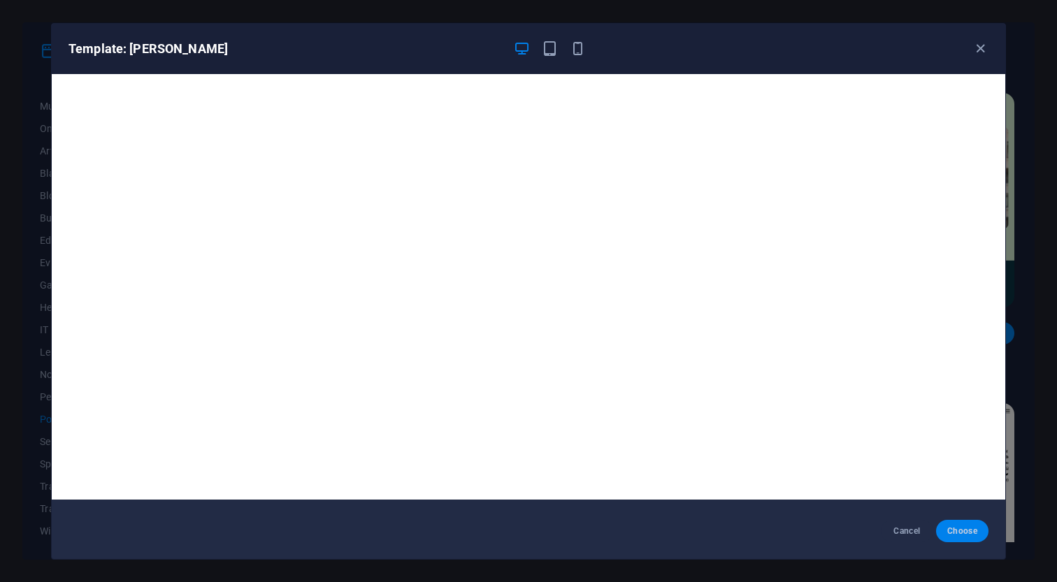
click at [968, 530] on span "Choose" at bounding box center [962, 530] width 30 height 11
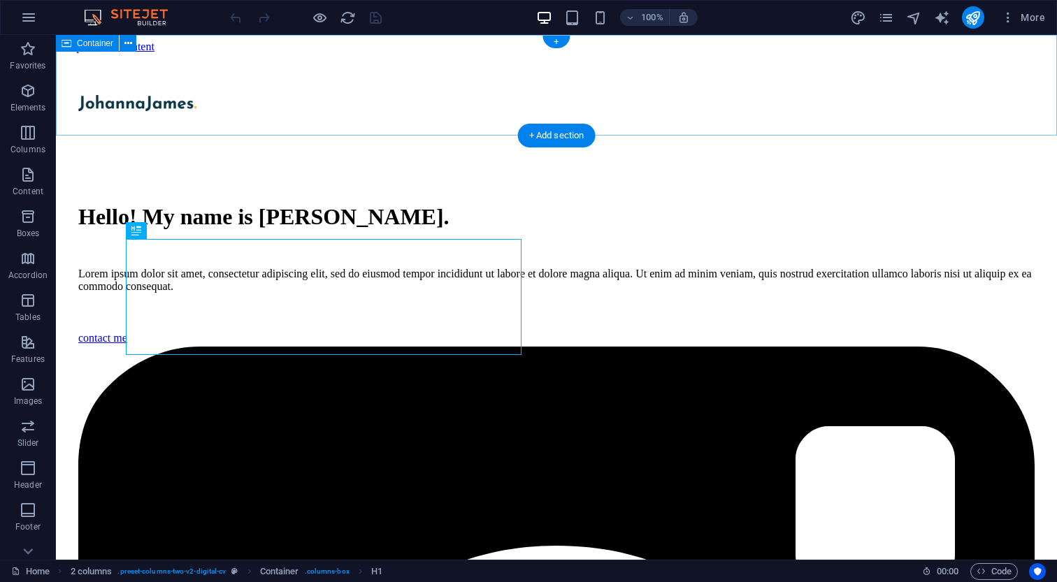
click at [225, 94] on div at bounding box center [555, 104] width 989 height 103
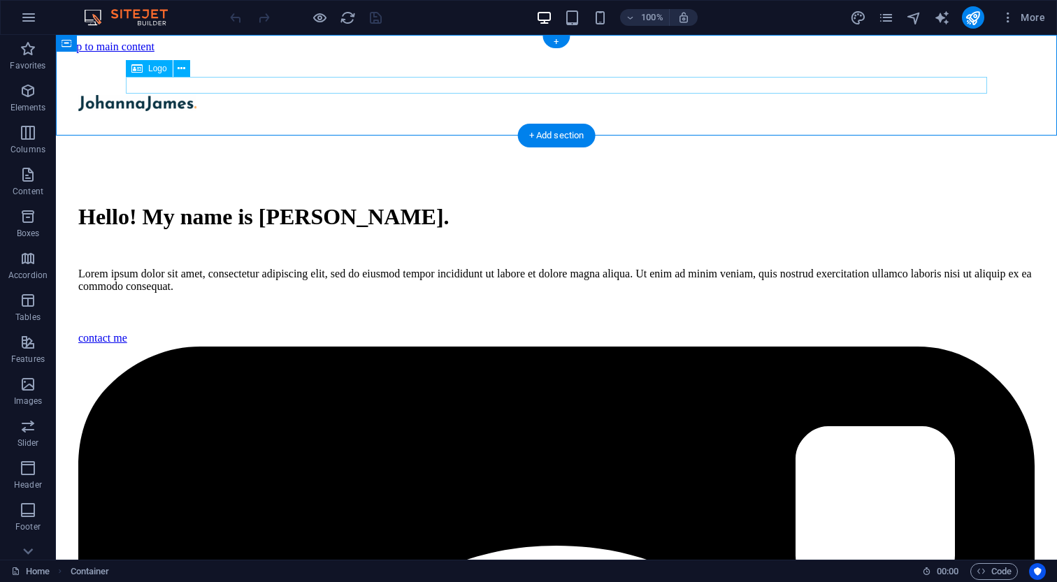
click at [225, 95] on div at bounding box center [556, 104] width 956 height 19
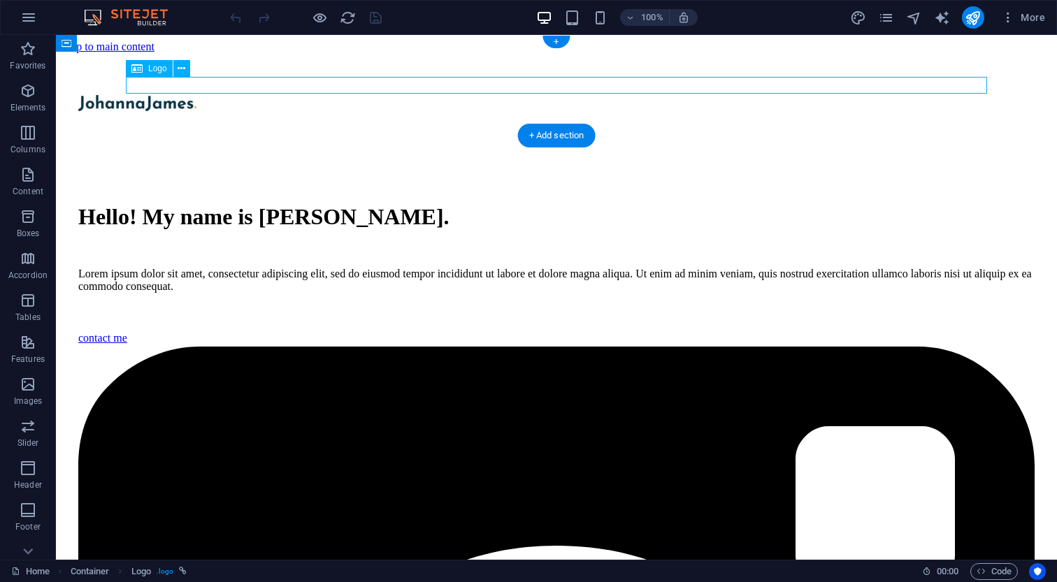
click at [225, 95] on div at bounding box center [556, 104] width 956 height 19
select select
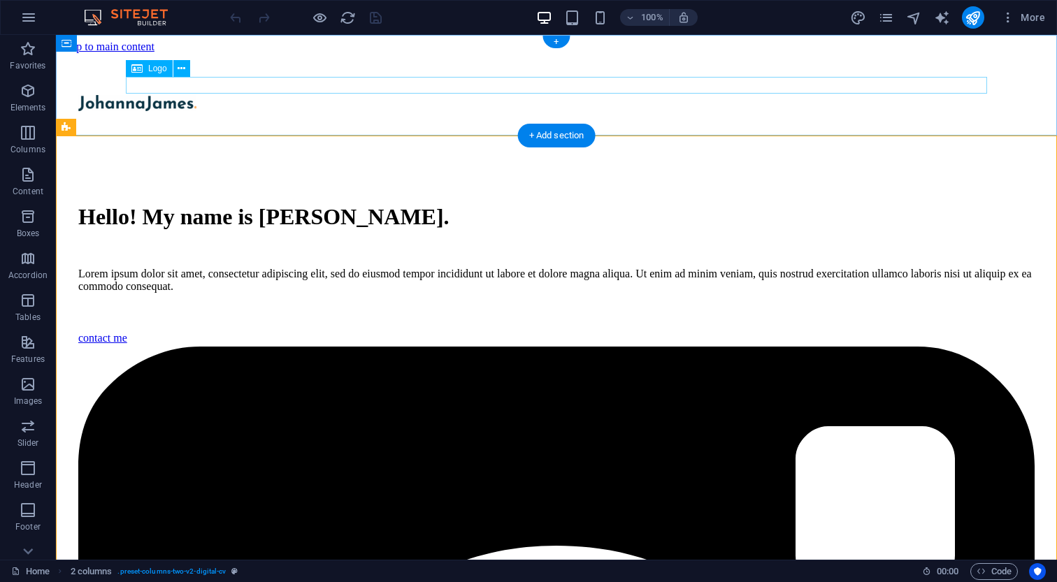
click at [242, 95] on div at bounding box center [556, 104] width 956 height 19
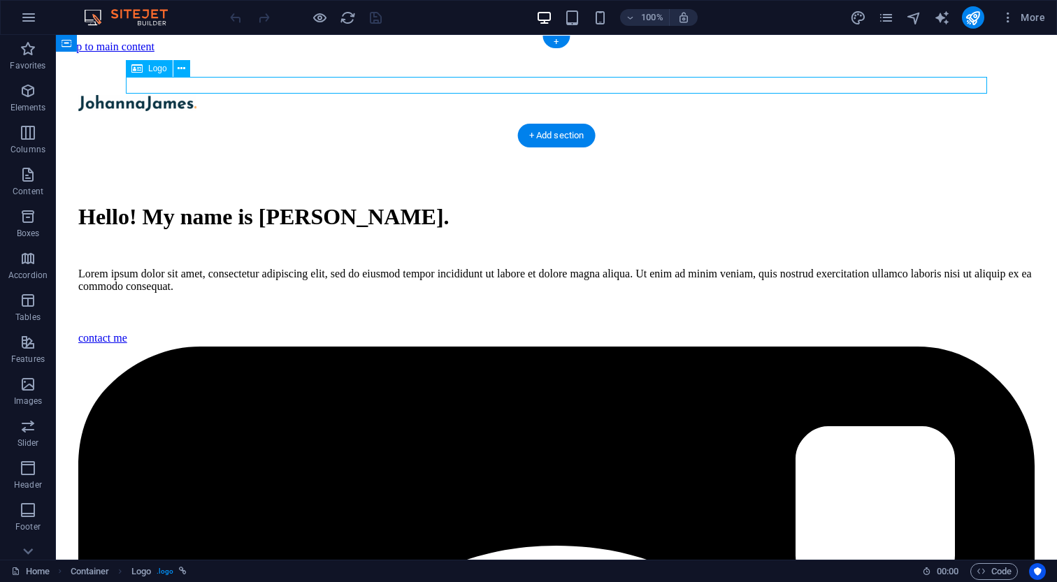
click at [242, 95] on div at bounding box center [556, 104] width 956 height 19
click at [146, 68] on div "Logo" at bounding box center [149, 68] width 47 height 17
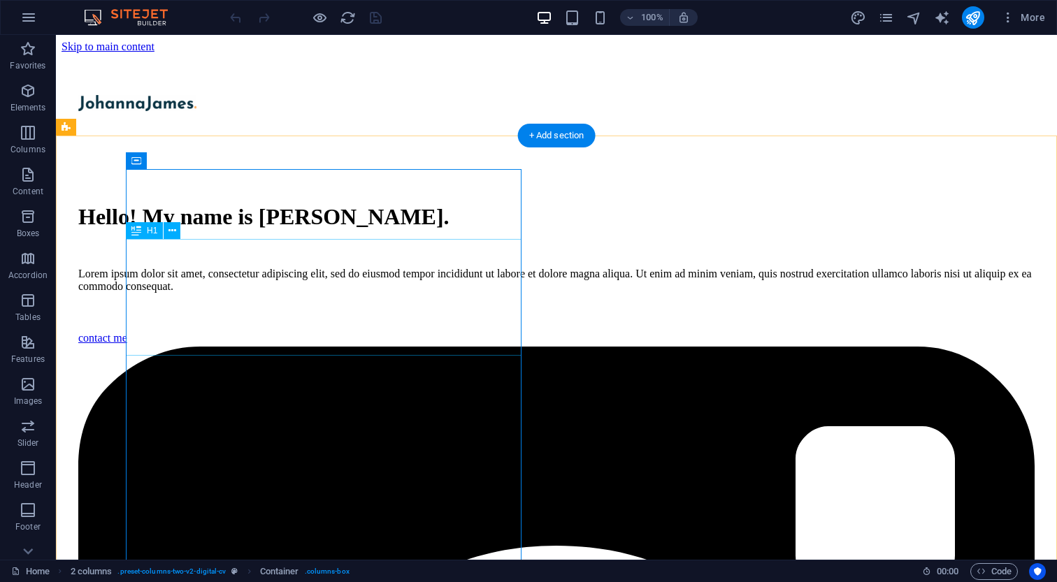
click at [245, 230] on div "Hello! My name is Johanna James." at bounding box center [556, 217] width 956 height 26
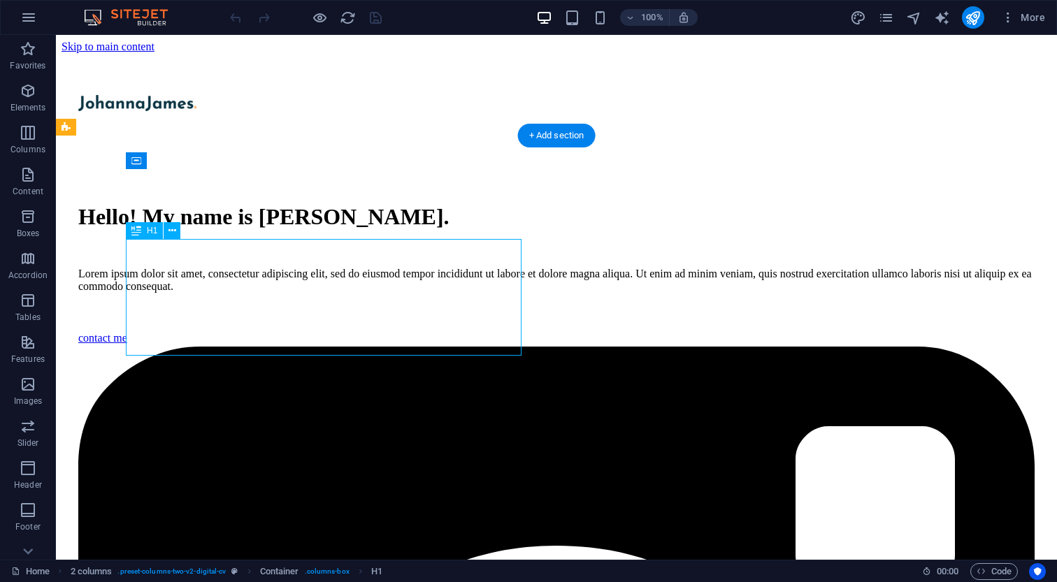
click at [256, 230] on div "Hello! My name is Johanna James." at bounding box center [556, 217] width 956 height 26
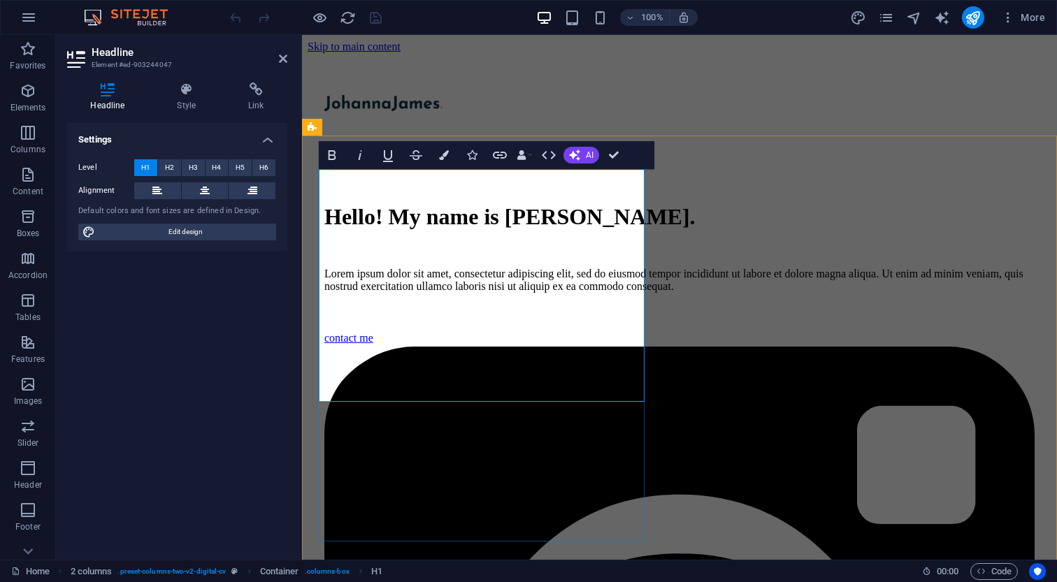
click at [386, 204] on h1 "Hello! My name is Johanna James." at bounding box center [679, 217] width 710 height 26
click at [450, 204] on h1 "Hello! My name is Johanna James." at bounding box center [679, 217] width 710 height 26
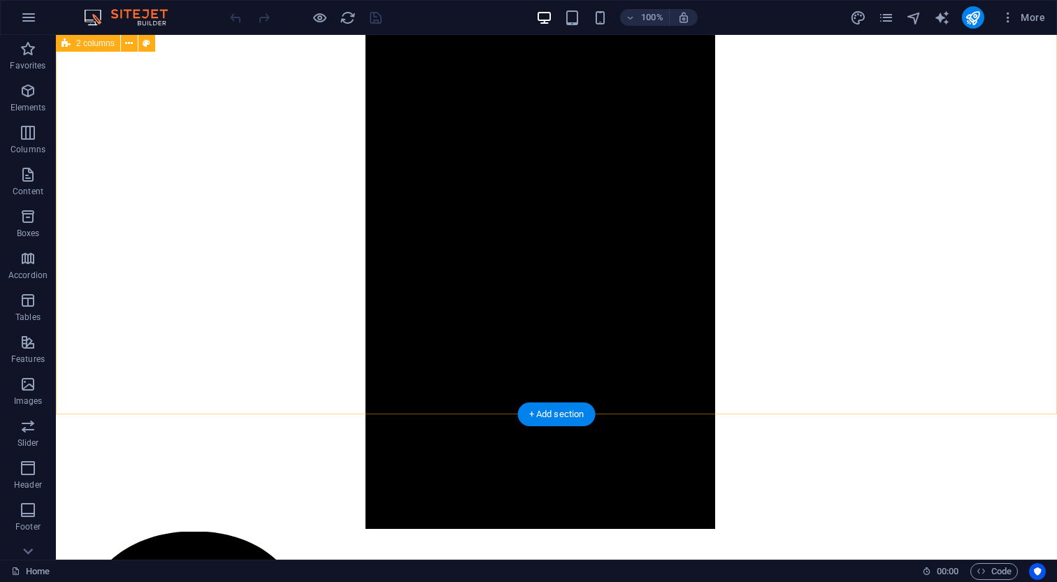
scroll to position [2747, 0]
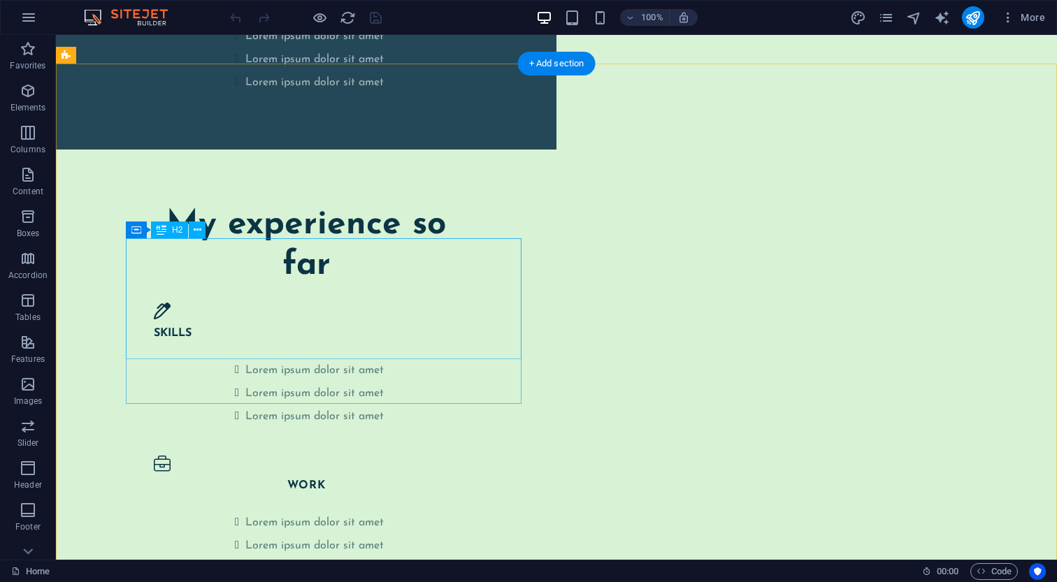
scroll to position [2398, 0]
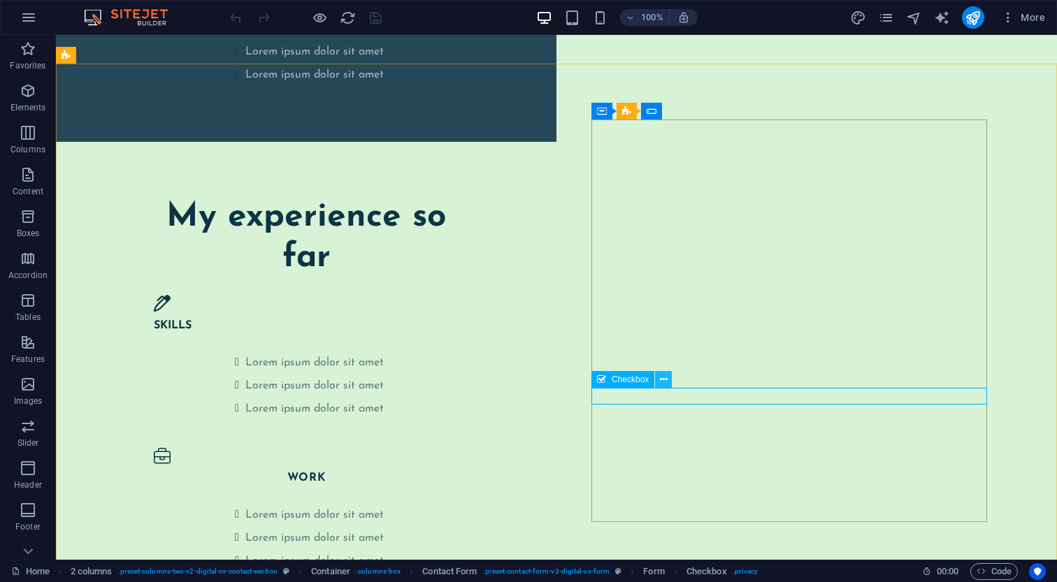
click at [659, 386] on button at bounding box center [663, 379] width 17 height 17
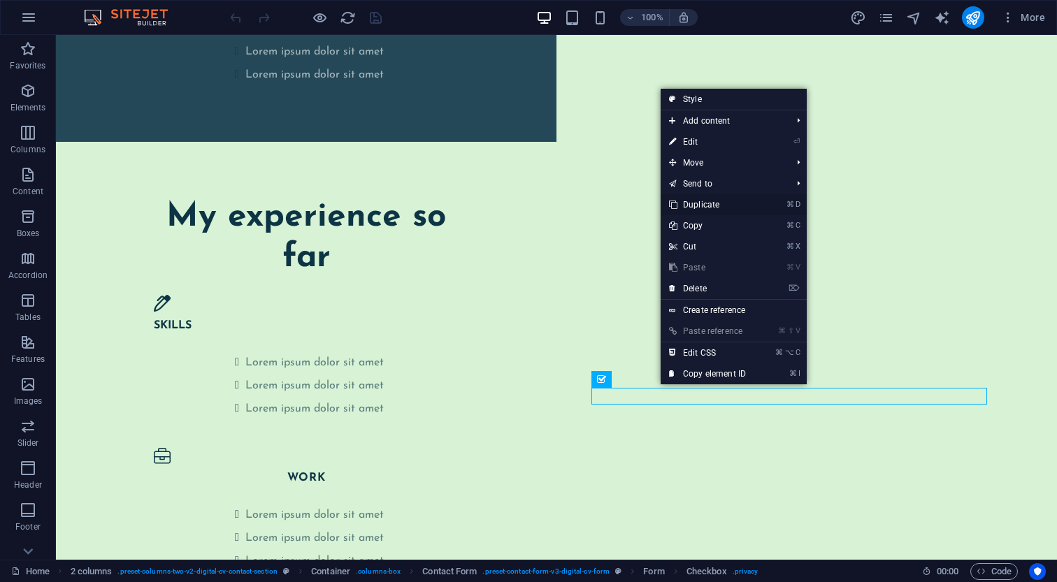
click at [724, 208] on link "⌘ D Duplicate" at bounding box center [707, 204] width 94 height 21
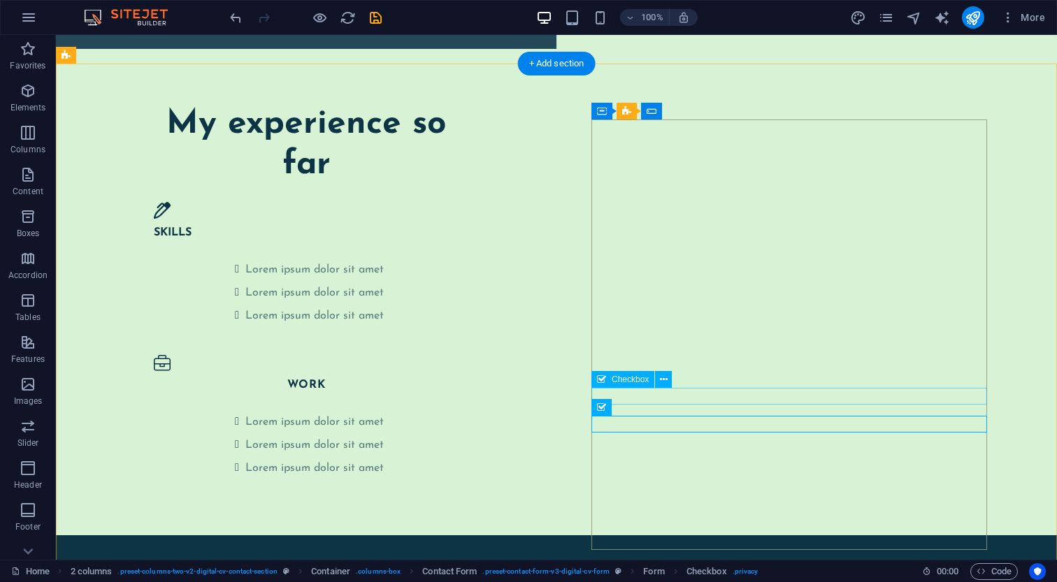
scroll to position [2495, 0]
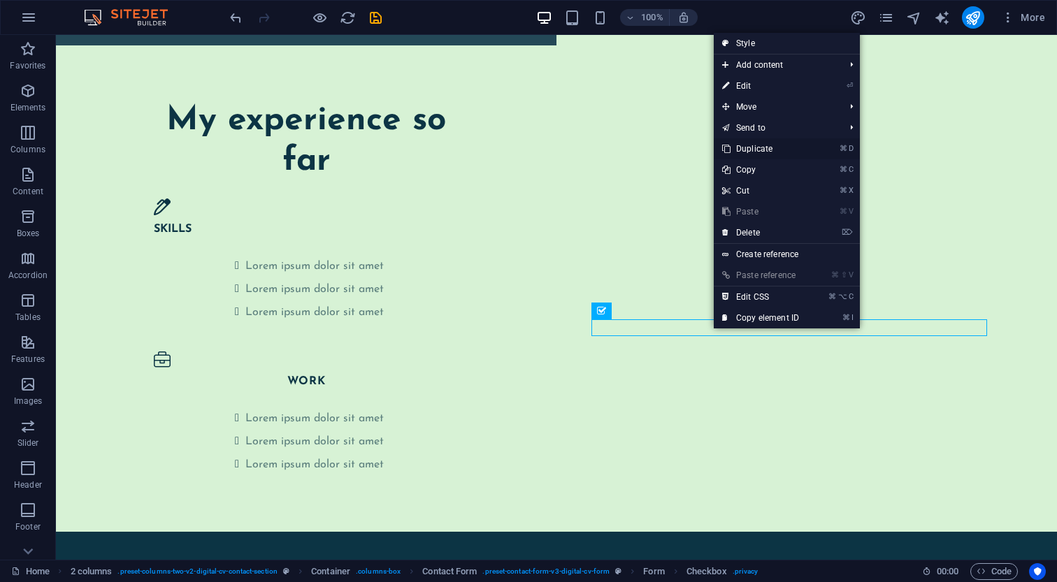
click at [760, 143] on link "⌘ D Duplicate" at bounding box center [760, 148] width 94 height 21
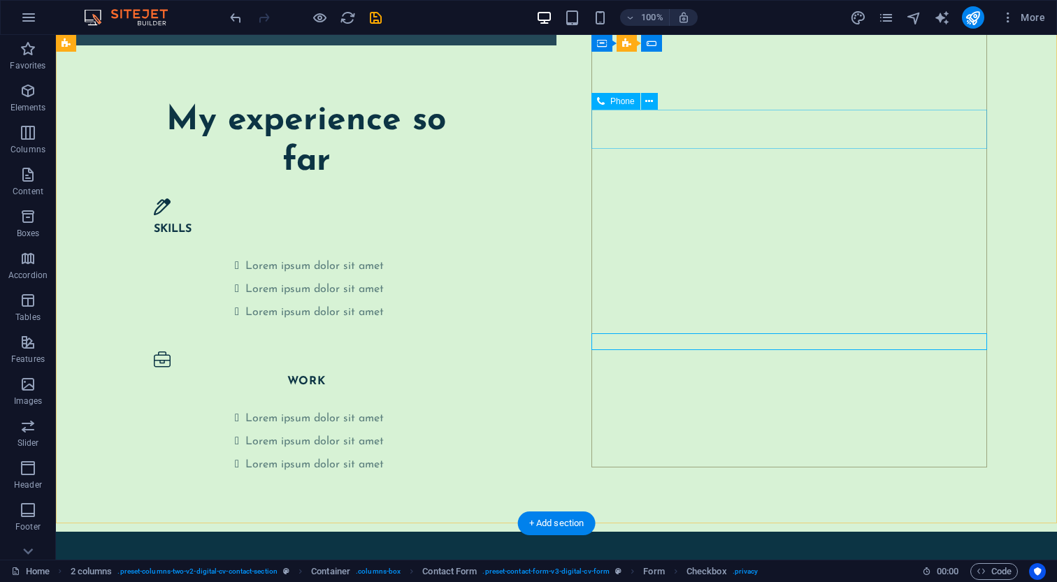
scroll to position [2509, 0]
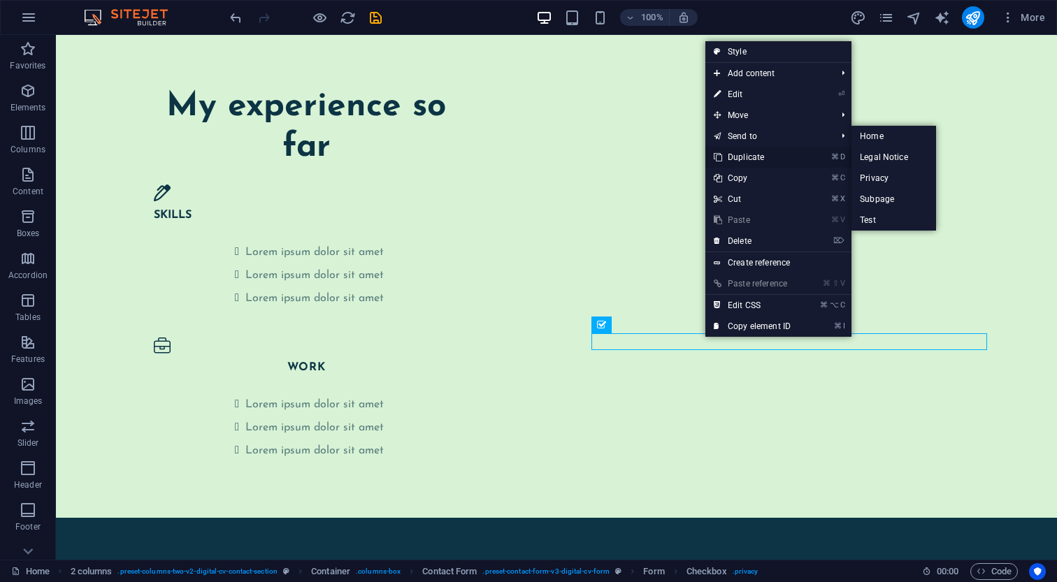
click at [734, 152] on link "⌘ D Duplicate" at bounding box center [752, 157] width 94 height 21
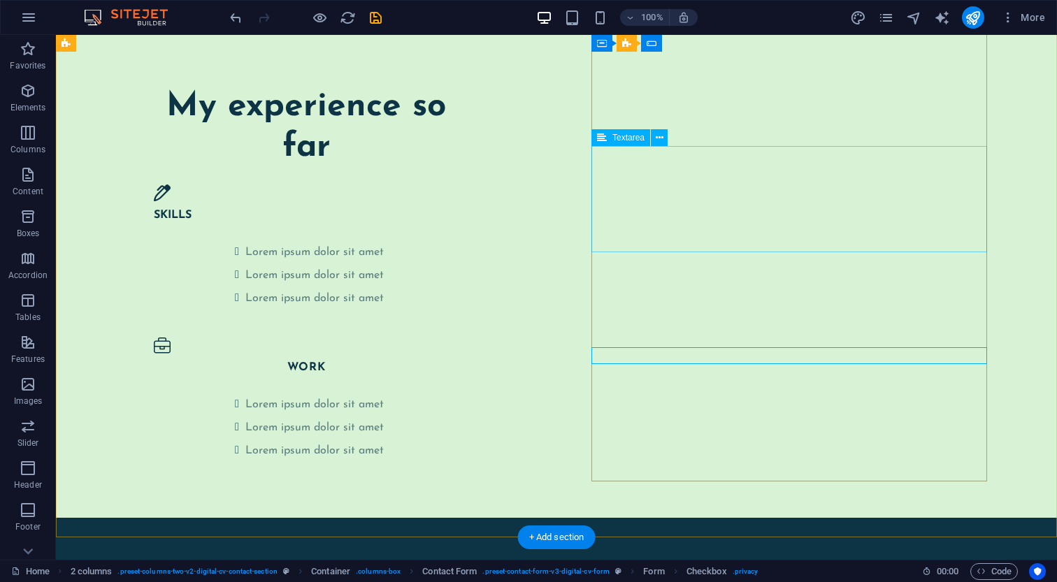
scroll to position [2523, 0]
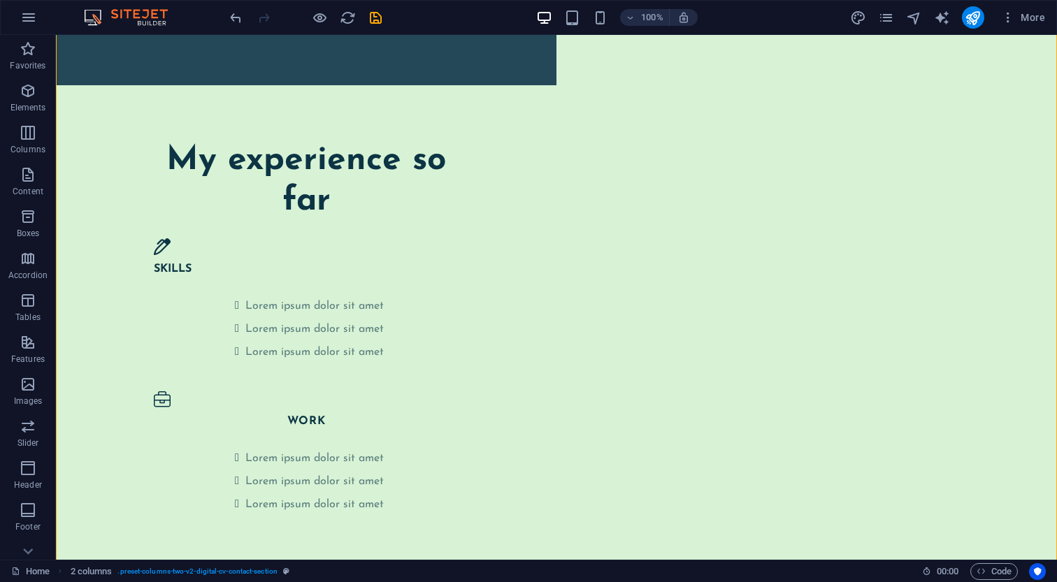
scroll to position [2459, 0]
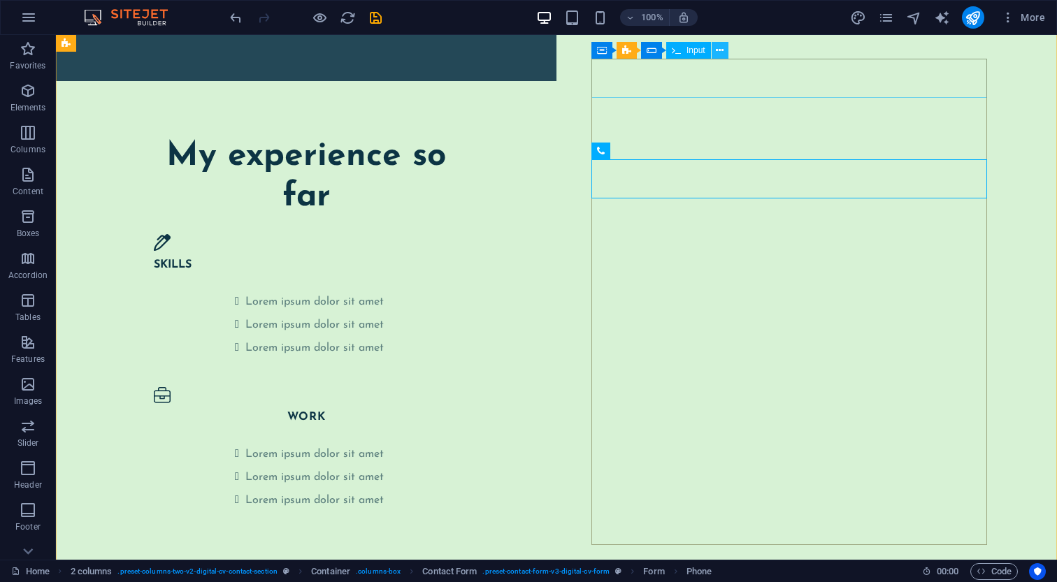
click at [723, 51] on icon at bounding box center [720, 50] width 8 height 15
